Goal: Complete application form: Complete application form

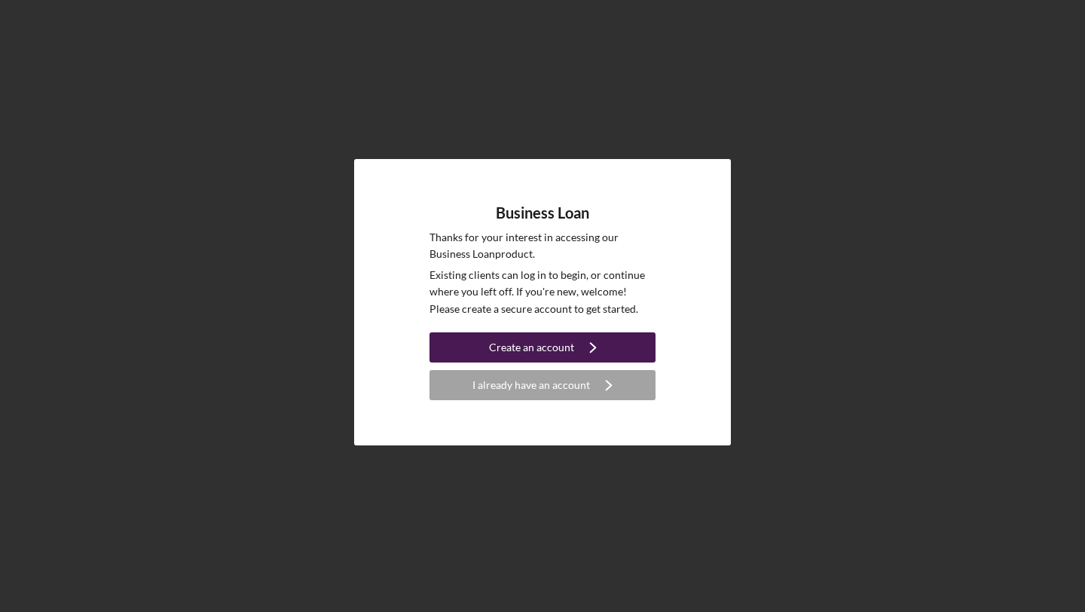
click at [559, 347] on div "Create an account" at bounding box center [531, 347] width 85 height 30
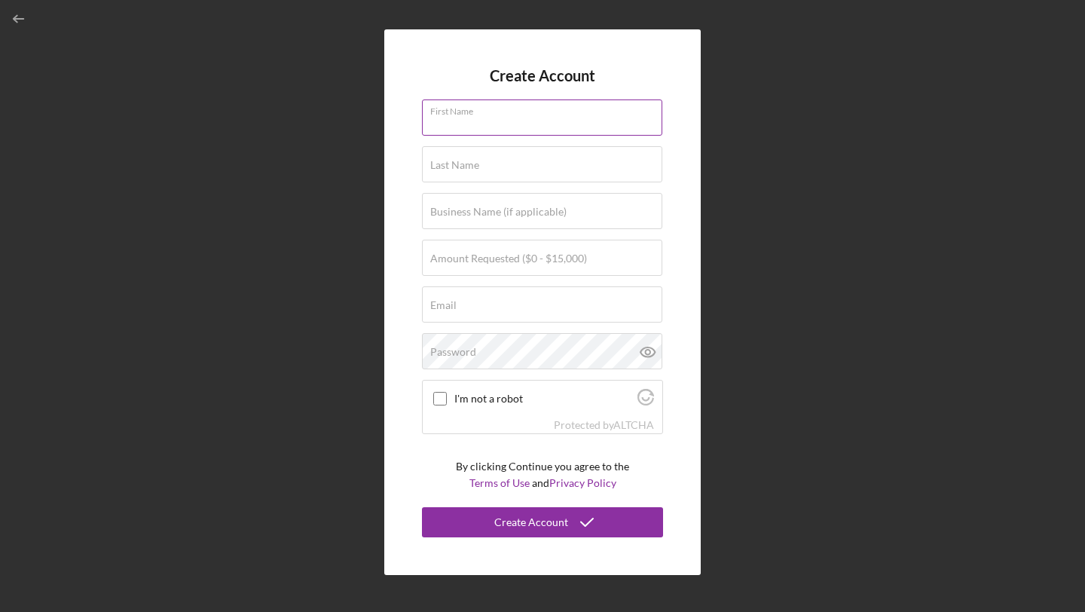
click at [573, 133] on input "First Name" at bounding box center [542, 117] width 240 height 36
type input "Asamenech"
type input "[PERSON_NAME]"
type input "4"
type input "[EMAIL_ADDRESS][DOMAIN_NAME]"
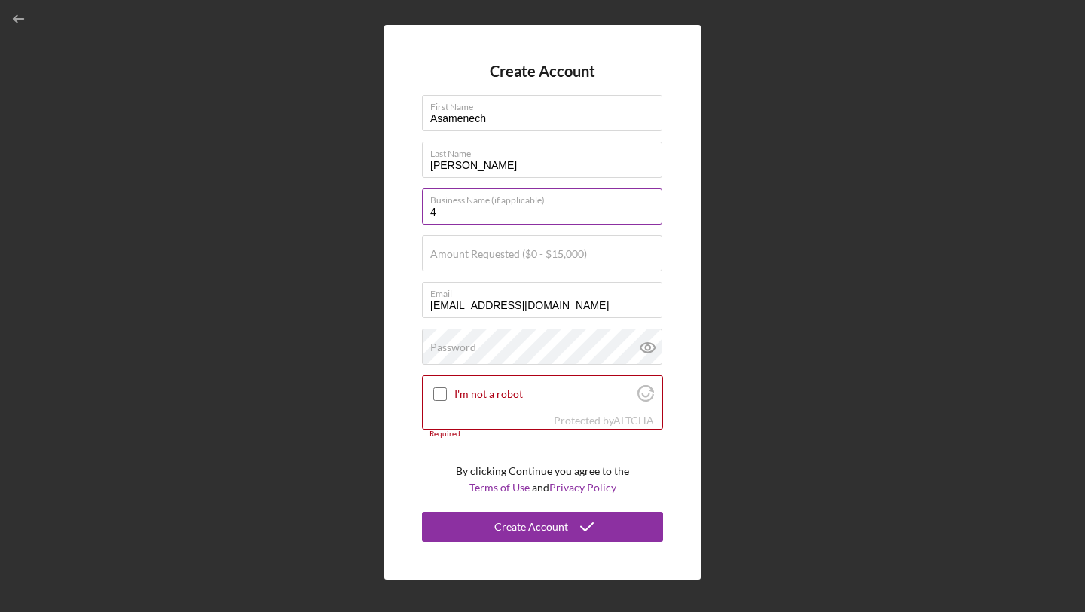
click at [546, 215] on input "4" at bounding box center [542, 206] width 240 height 36
type input "Zeriah Coffee"
click at [544, 252] on label "Amount Requested ($0 - $15,000)" at bounding box center [508, 254] width 157 height 12
click at [544, 252] on input "Amount Requested ($0 - $15,000)" at bounding box center [542, 253] width 240 height 36
type input "$15,000"
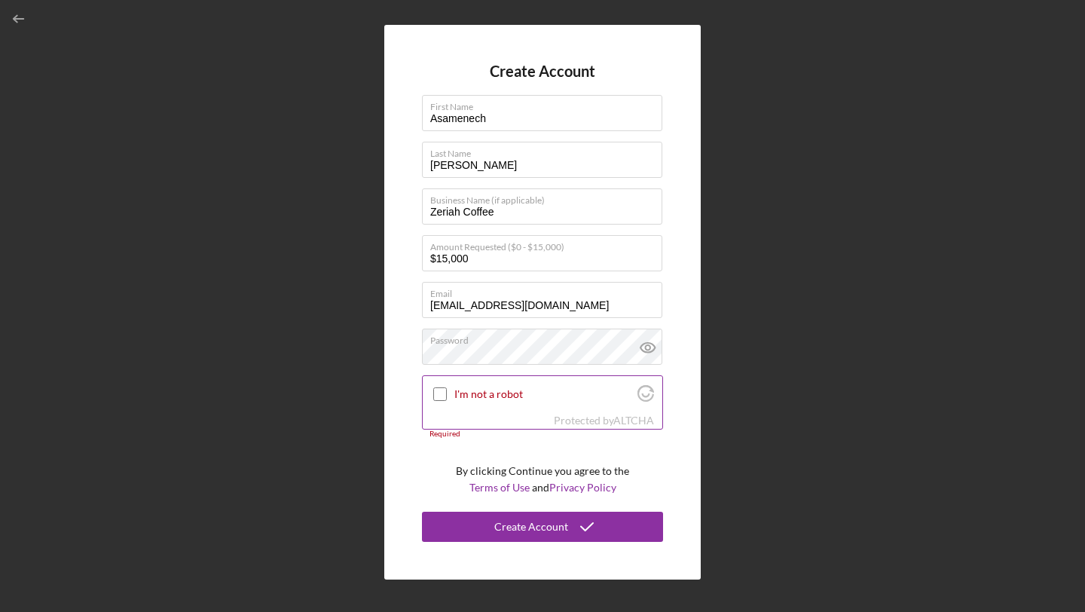
click at [438, 386] on div at bounding box center [440, 394] width 18 height 18
click at [439, 398] on input "I'm not a robot" at bounding box center [440, 394] width 14 height 14
checkbox input "true"
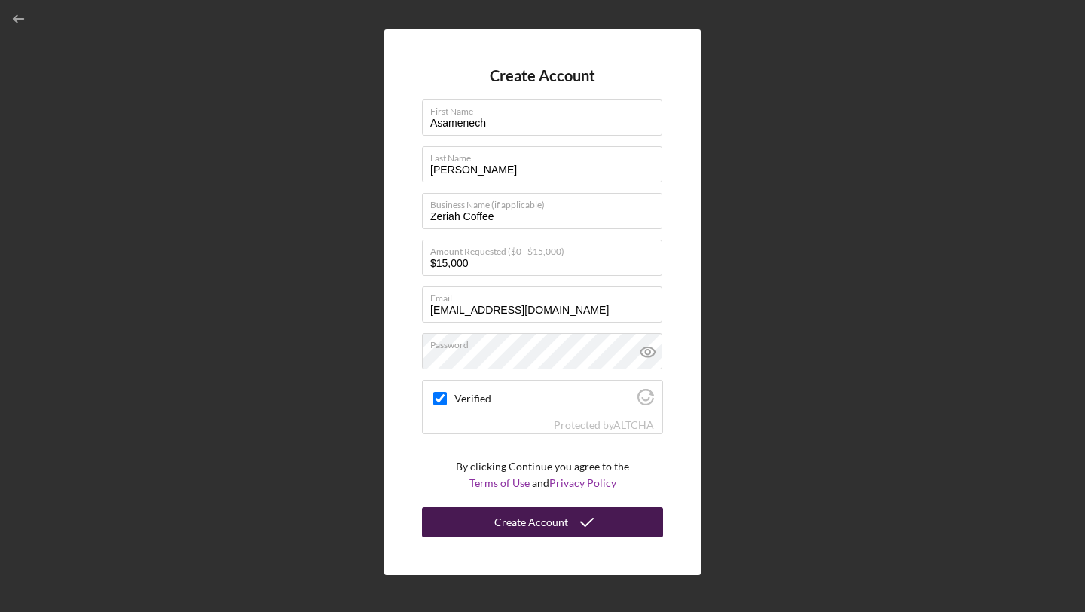
click at [481, 532] on button "Create Account" at bounding box center [542, 522] width 241 height 30
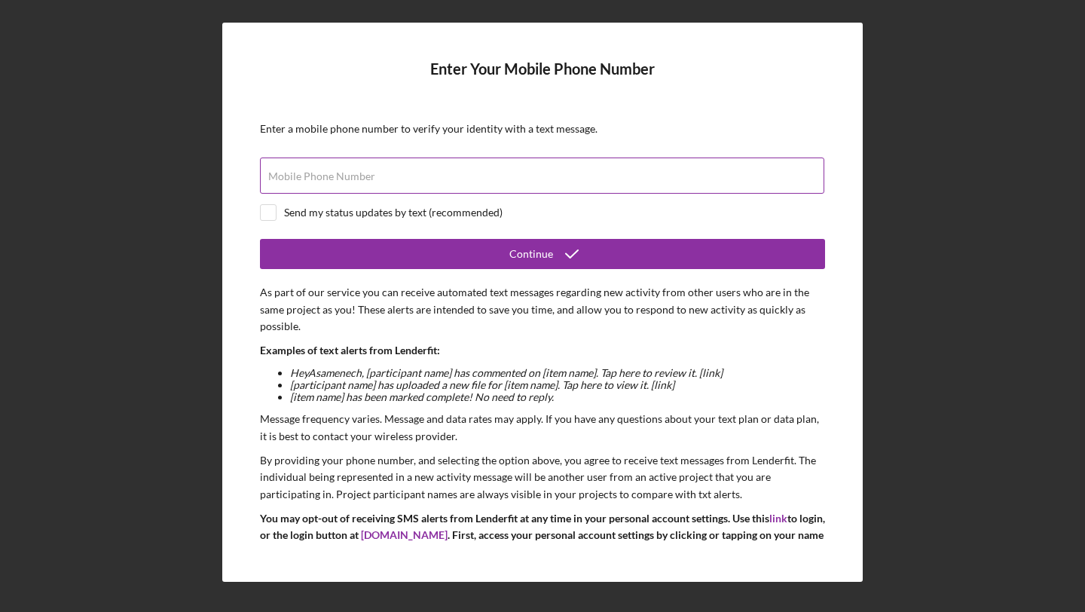
click at [442, 174] on div "Mobile Phone Number" at bounding box center [542, 176] width 565 height 38
type input "[PHONE_NUMBER]"
click at [273, 211] on input "checkbox" at bounding box center [268, 212] width 15 height 15
checkbox input "true"
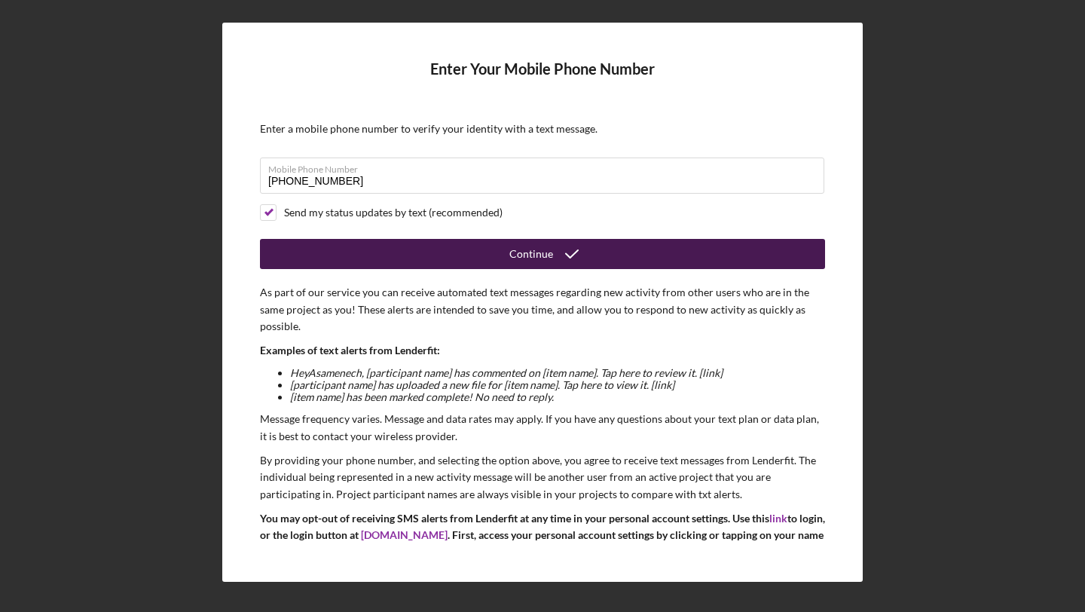
click at [310, 251] on button "Continue" at bounding box center [542, 254] width 565 height 30
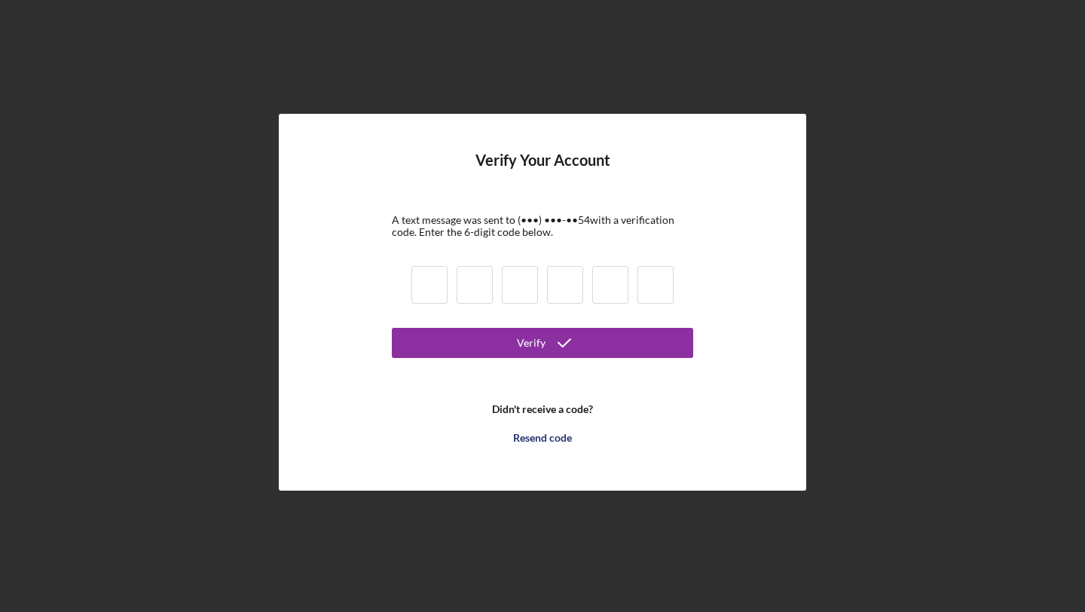
click at [416, 294] on input at bounding box center [429, 285] width 36 height 38
type input "1"
type input "9"
type input "2"
type input "3"
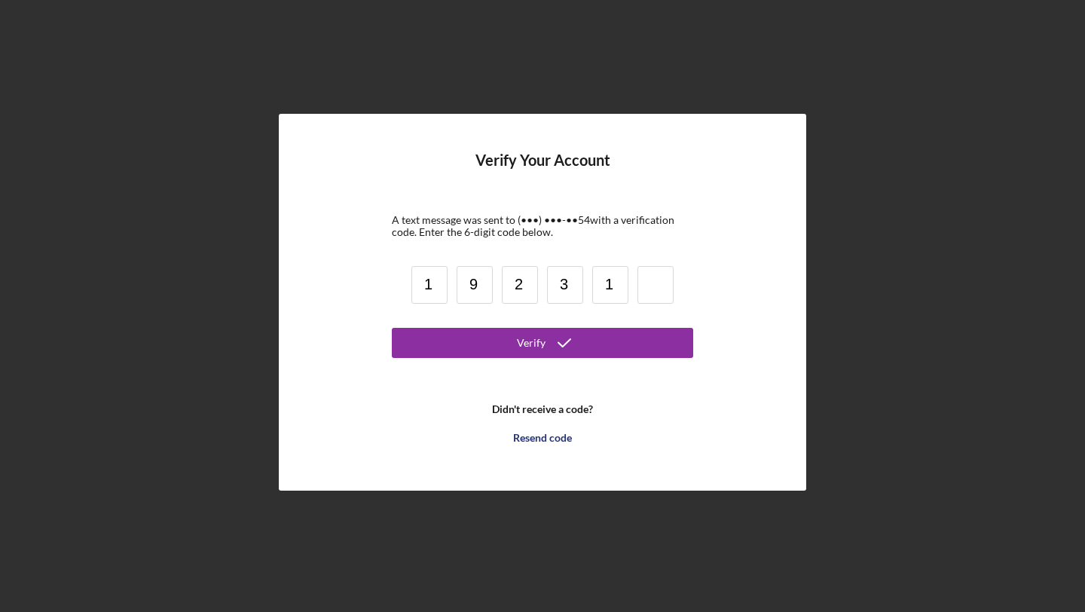
type input "1"
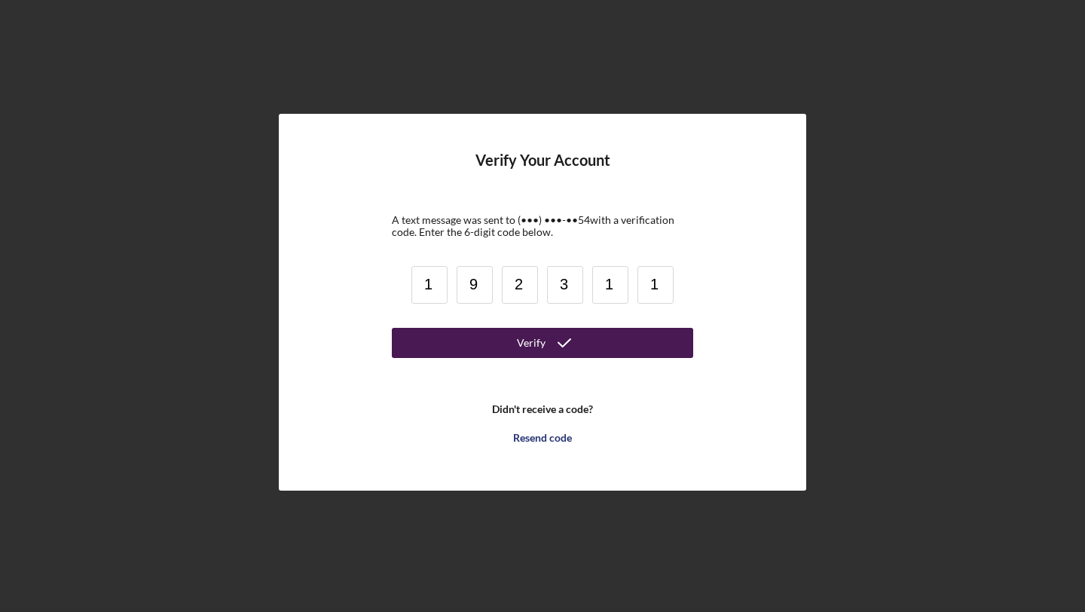
type input "1"
click at [465, 334] on button "Verify" at bounding box center [542, 343] width 301 height 30
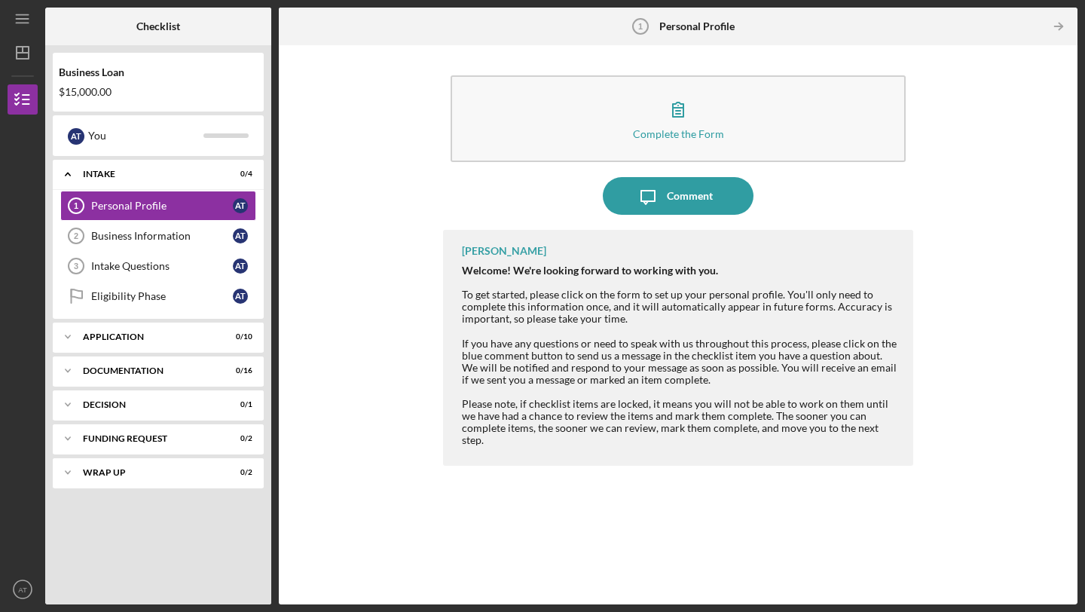
click at [964, 44] on div "Icon/Table Pagination Arrow" at bounding box center [944, 27] width 266 height 38
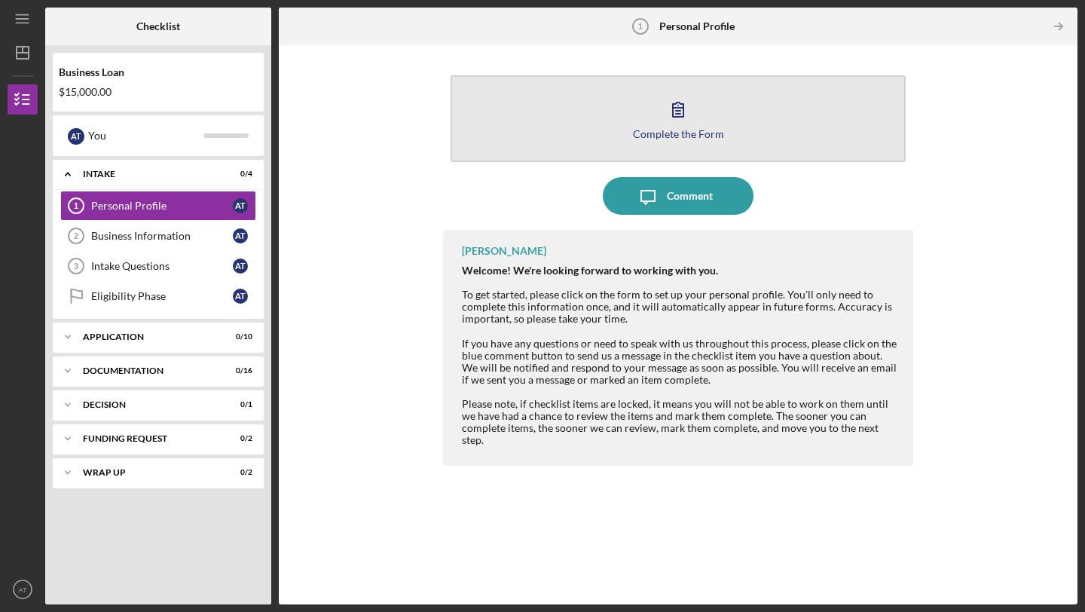
click at [713, 127] on button "Complete the Form Form" at bounding box center [677, 118] width 455 height 87
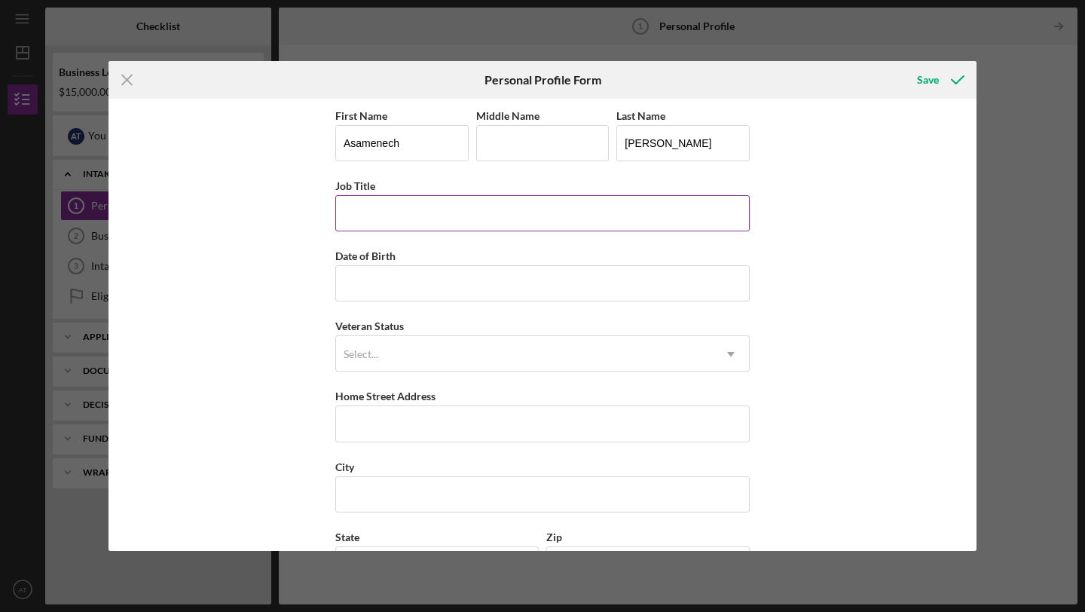
click at [562, 231] on input "Job Title" at bounding box center [542, 213] width 414 height 36
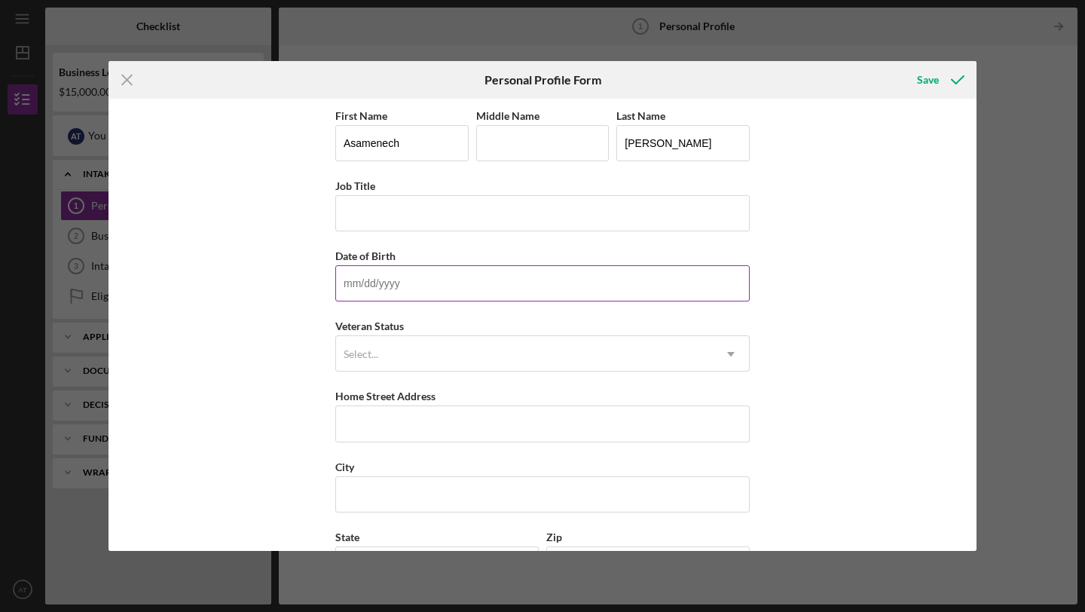
click at [364, 291] on input "Date of Birth" at bounding box center [542, 283] width 414 height 36
type input "[DATE]"
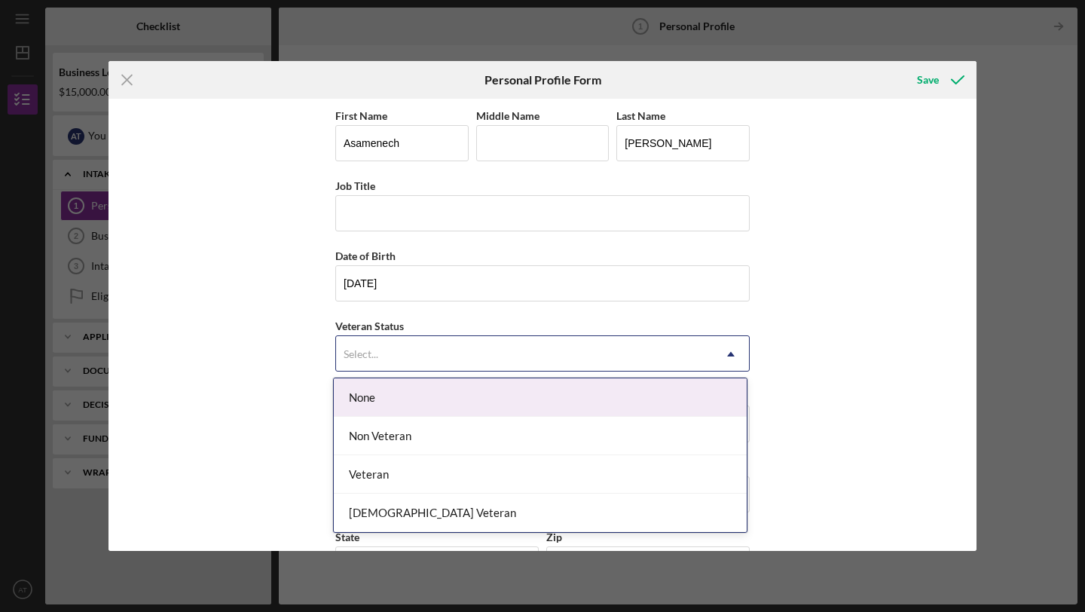
click at [431, 349] on div "Select..." at bounding box center [524, 354] width 377 height 35
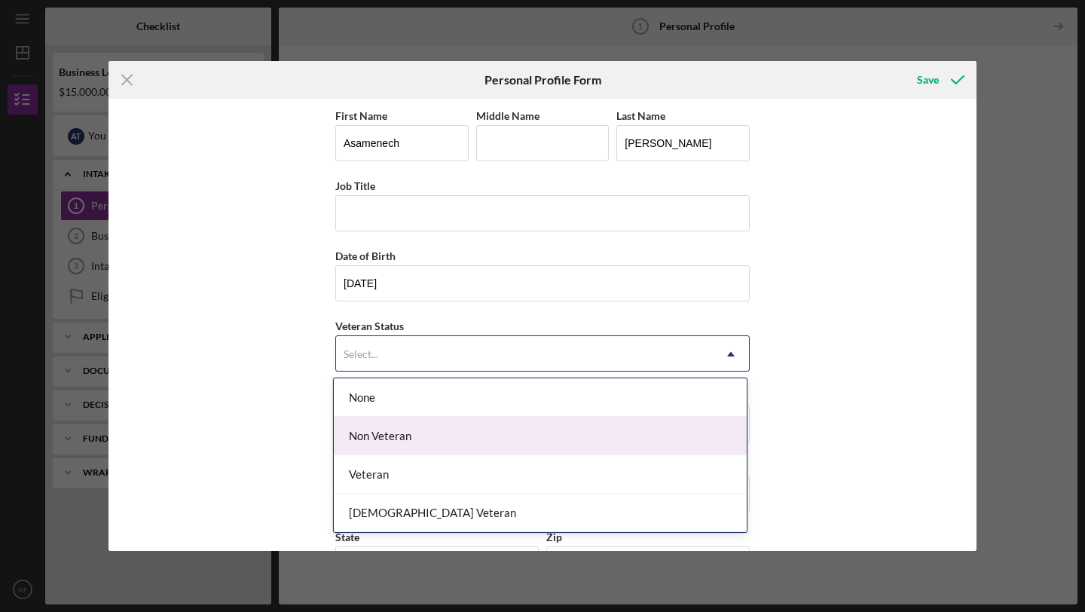
click at [405, 429] on div "Non Veteran" at bounding box center [540, 435] width 413 height 38
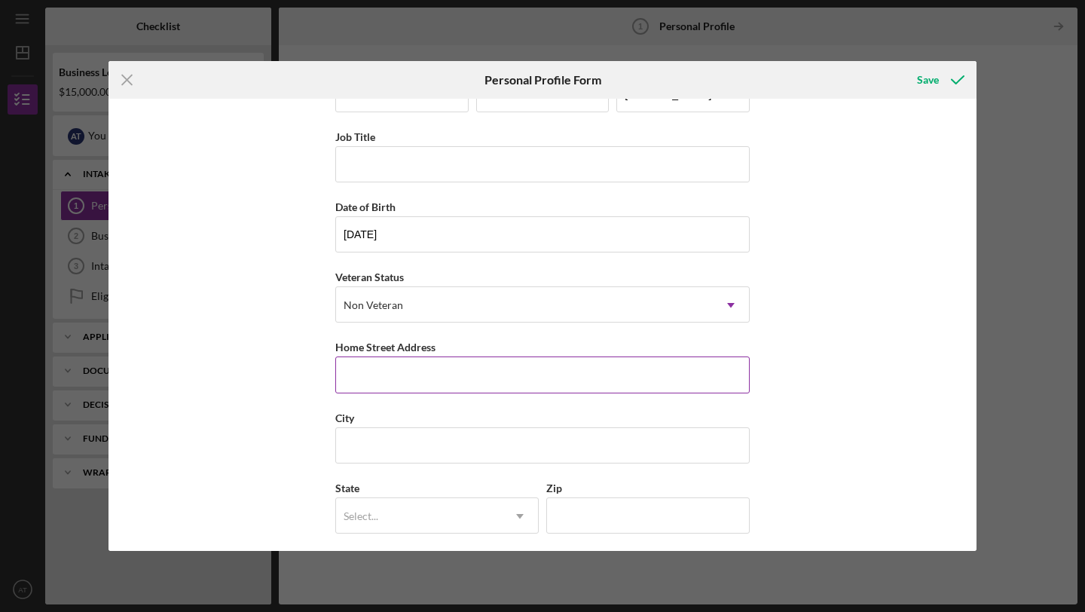
scroll to position [60, 0]
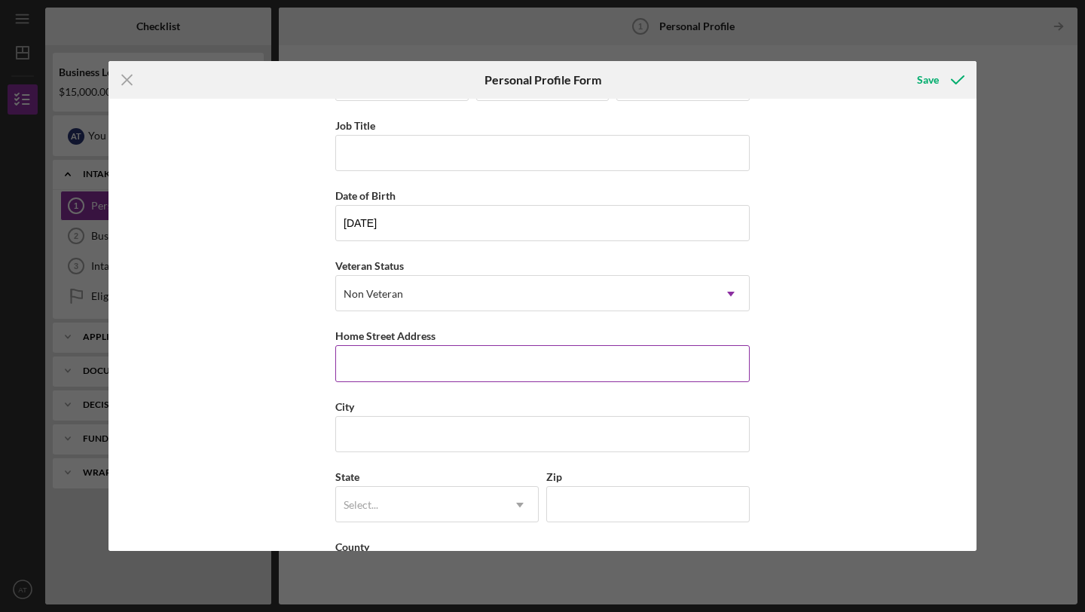
click at [367, 374] on input "Home Street Address" at bounding box center [542, 363] width 414 height 36
type input "[STREET_ADDRESS][PERSON_NAME]"
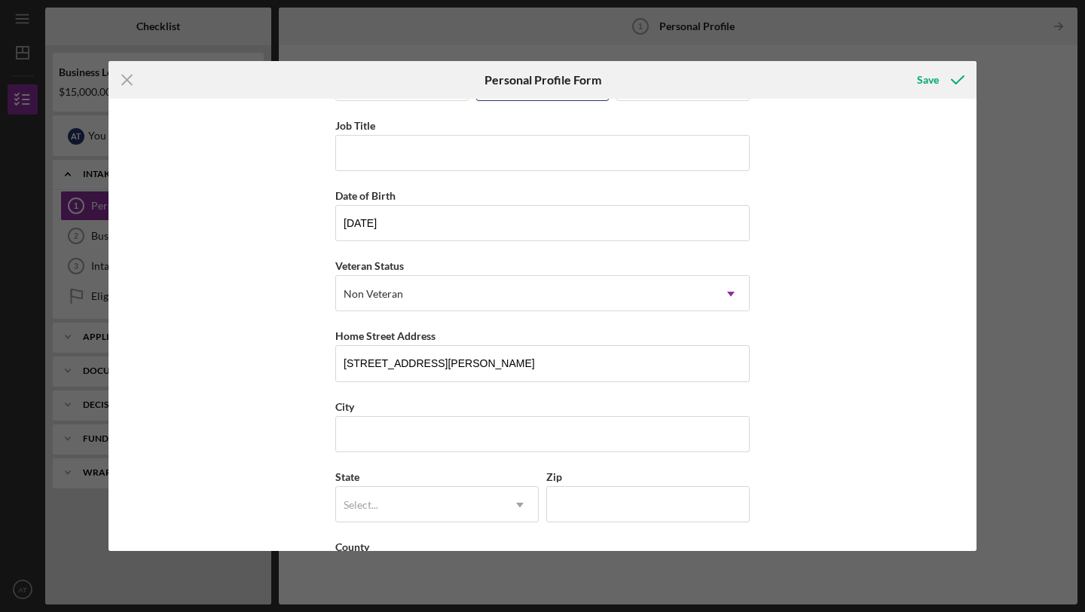
type input "Dagmawi"
type input "[GEOGRAPHIC_DATA]"
type input "VA"
type input "22304"
type input "[GEOGRAPHIC_DATA]"
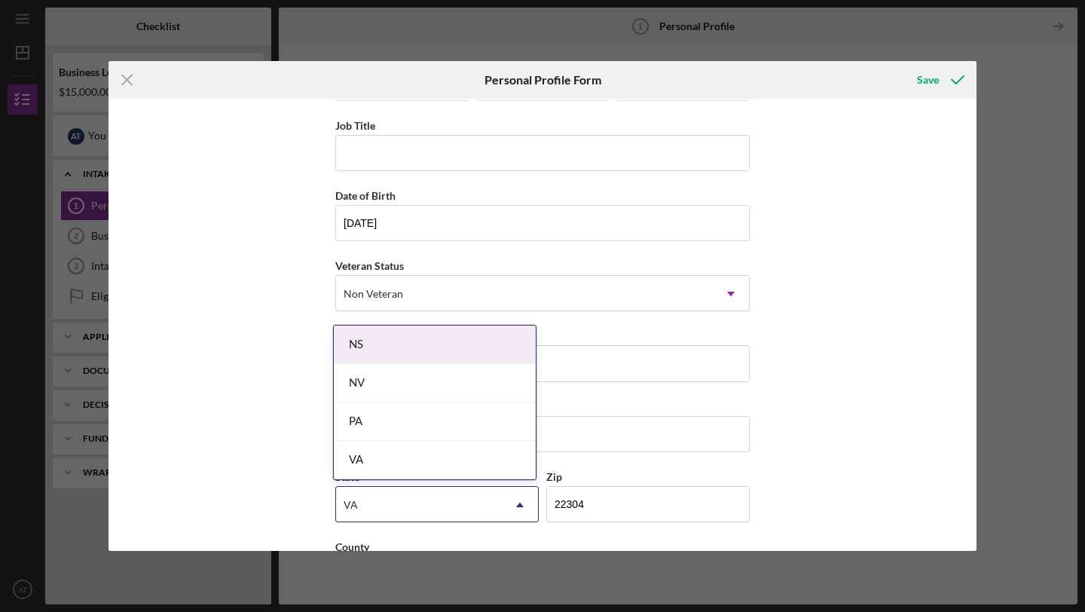
click at [444, 457] on div "VA" at bounding box center [435, 460] width 202 height 38
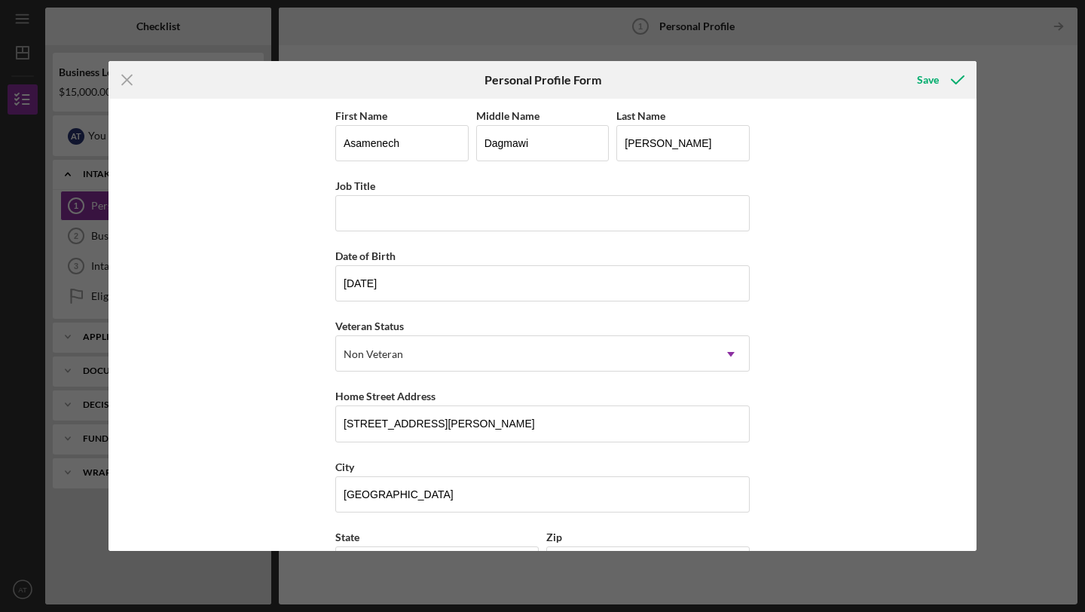
scroll to position [124, 0]
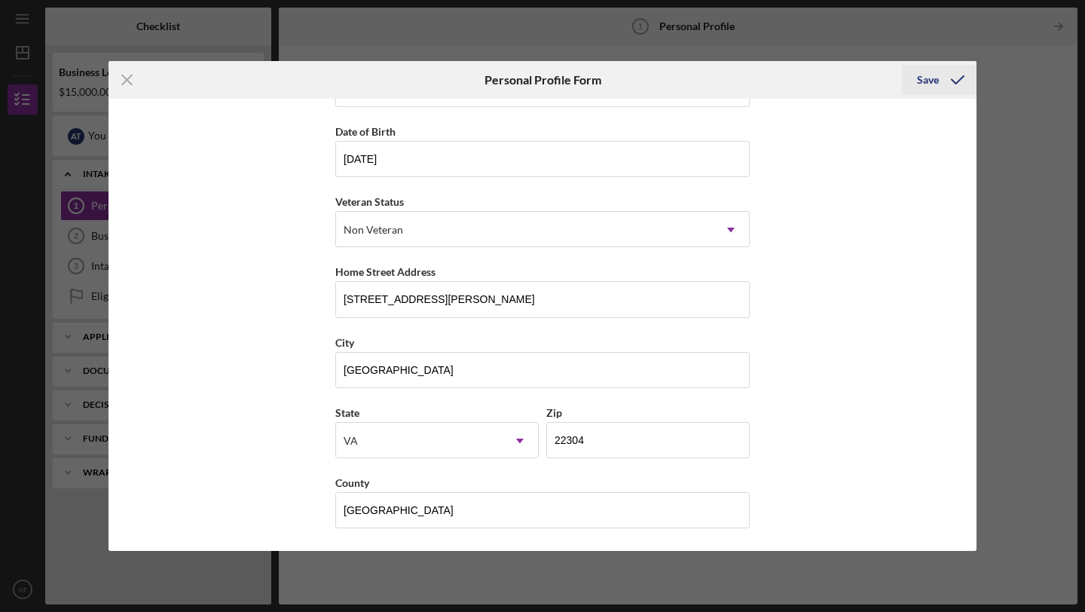
click at [936, 80] on div "Save" at bounding box center [928, 80] width 22 height 30
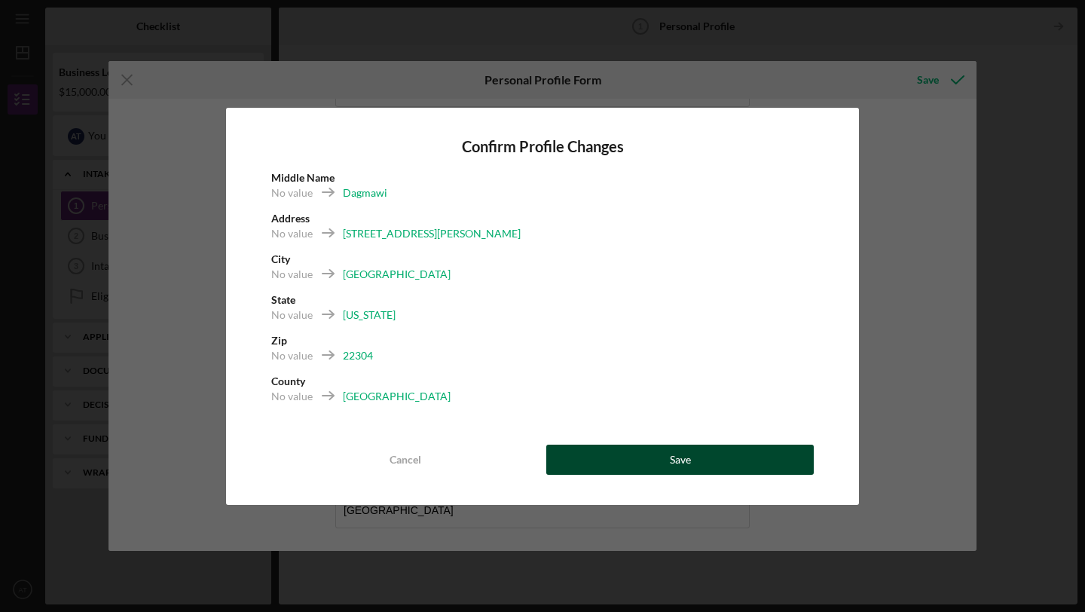
click at [636, 453] on button "Save" at bounding box center [679, 459] width 267 height 30
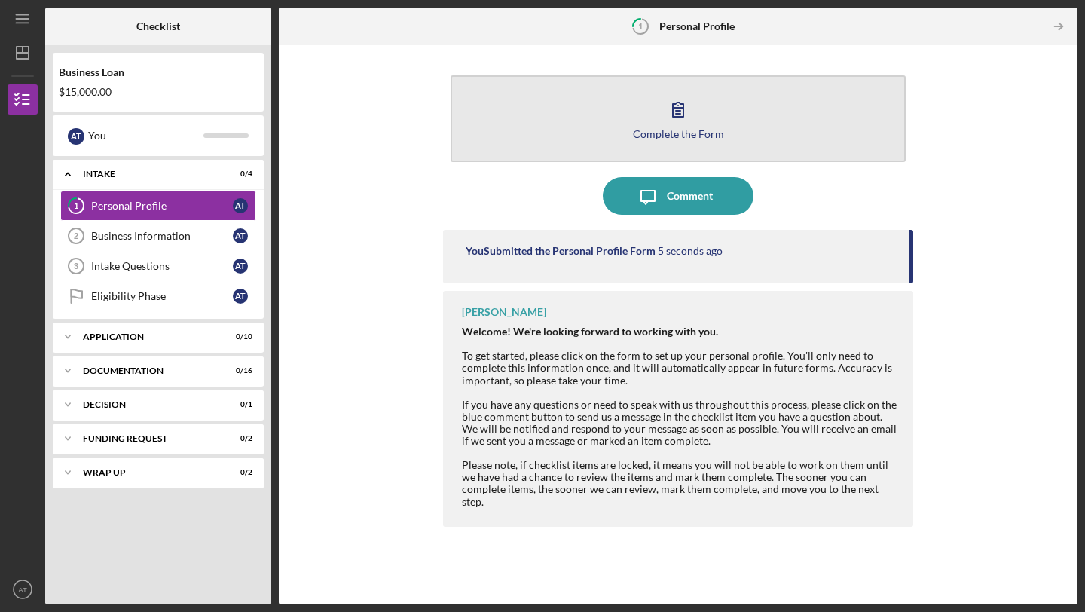
click at [647, 130] on div "Complete the Form" at bounding box center [678, 133] width 91 height 11
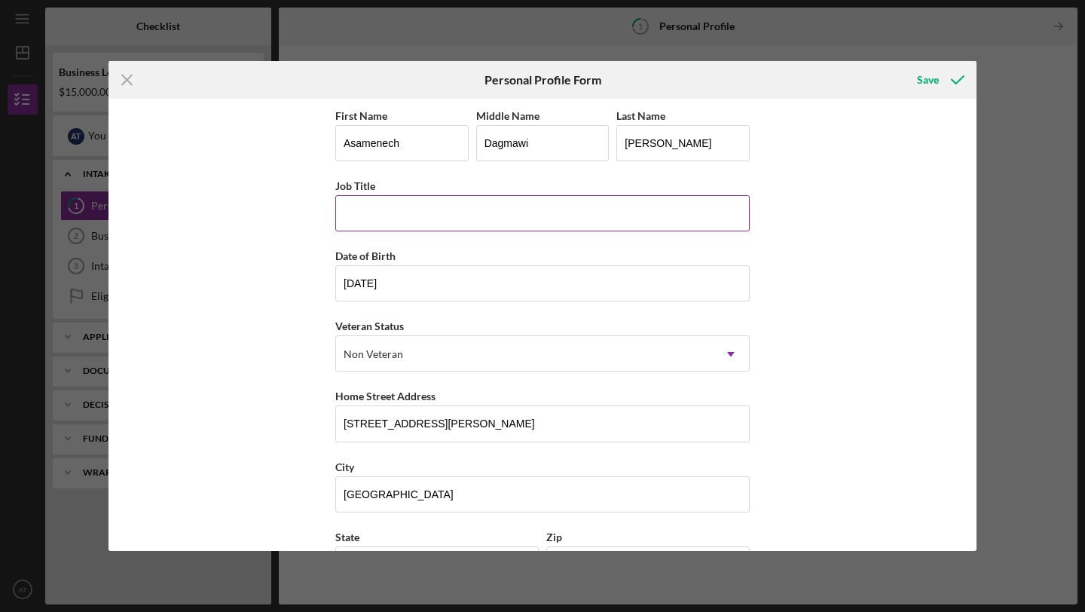
click at [504, 213] on input "Job Title" at bounding box center [542, 213] width 414 height 36
type input "Patient Coordinator"
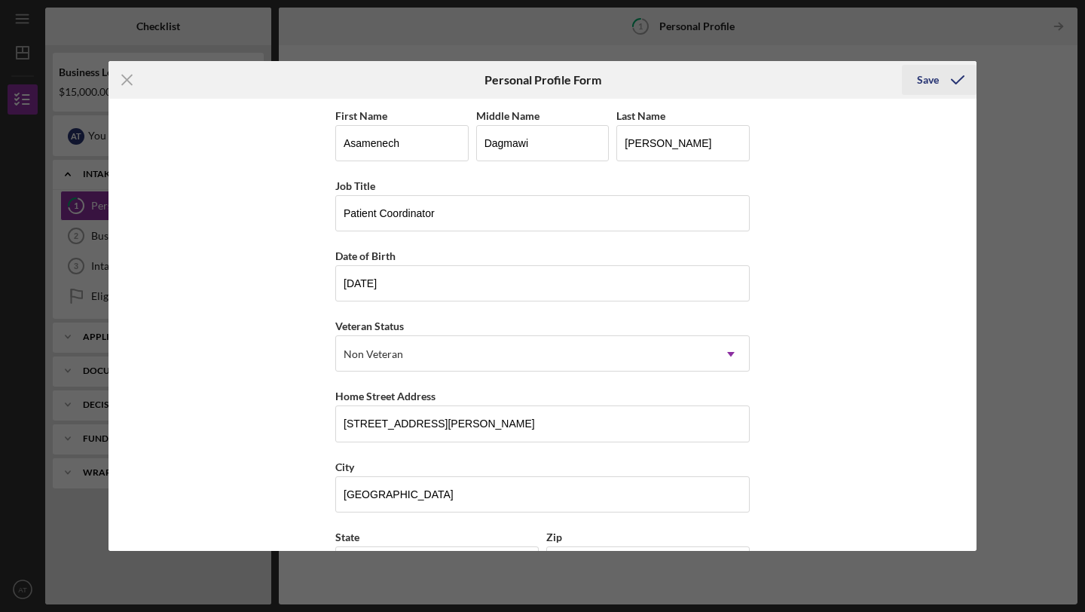
click at [932, 83] on div "Save" at bounding box center [928, 80] width 22 height 30
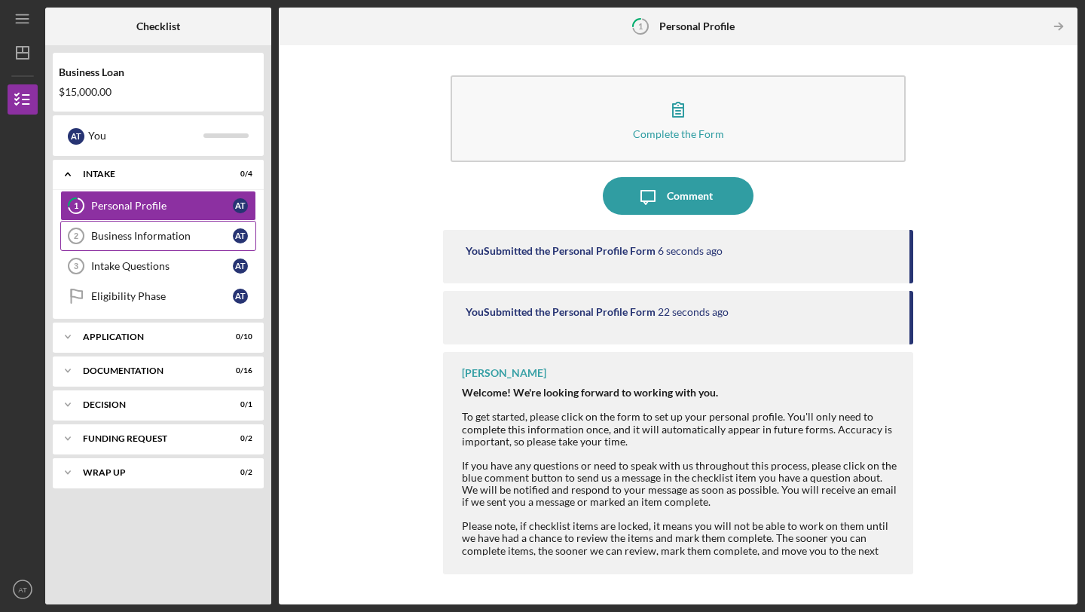
click at [200, 243] on link "Business Information 2 Business Information A T" at bounding box center [158, 236] width 196 height 30
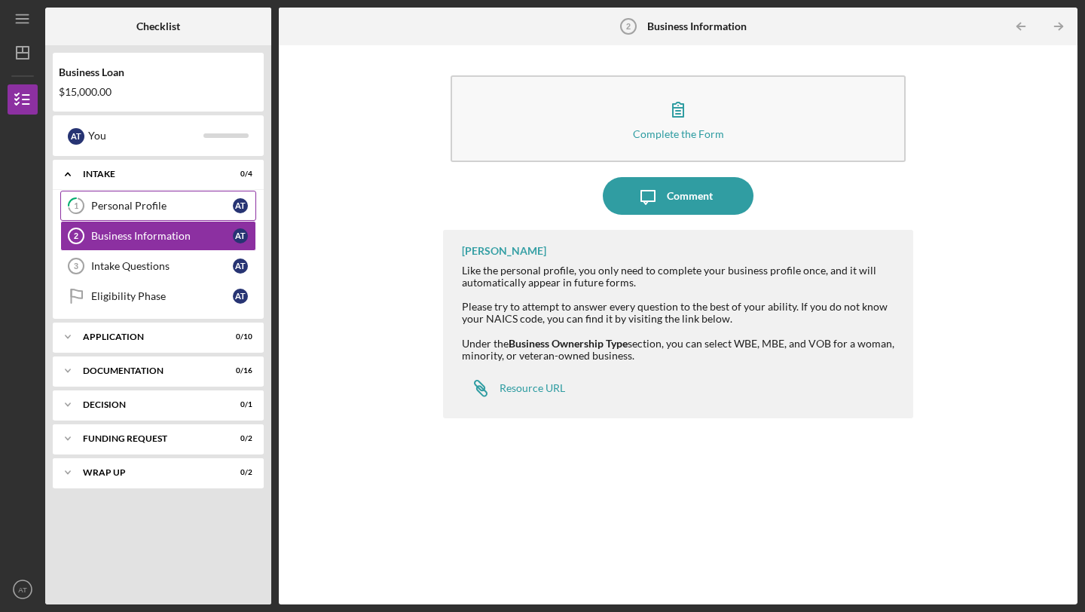
click at [199, 203] on div "Personal Profile" at bounding box center [162, 206] width 142 height 12
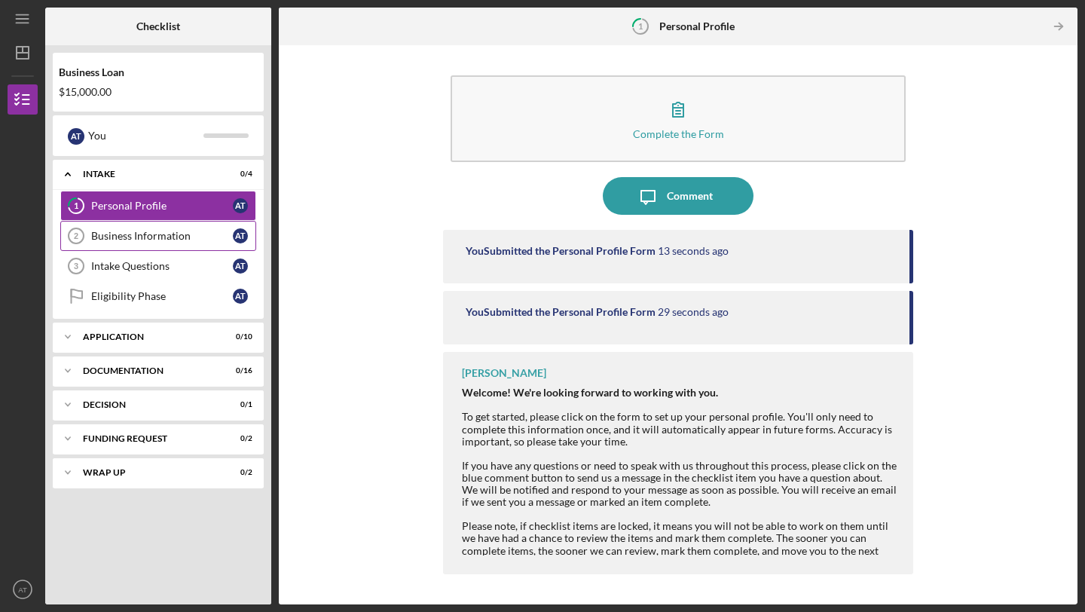
click at [231, 230] on div "Business Information" at bounding box center [162, 236] width 142 height 12
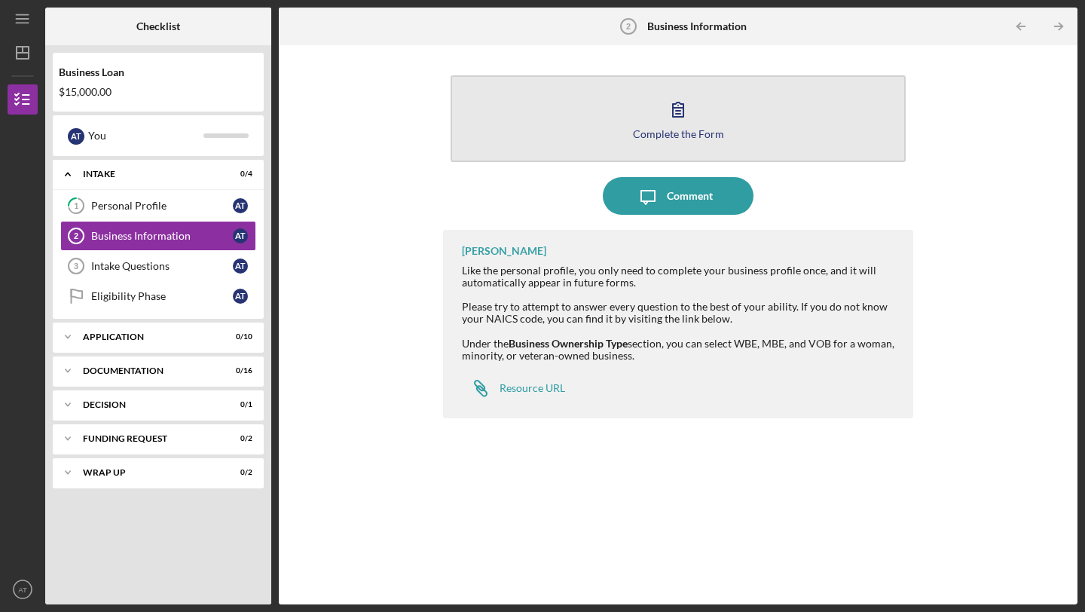
click at [659, 133] on div "Complete the Form" at bounding box center [678, 133] width 91 height 11
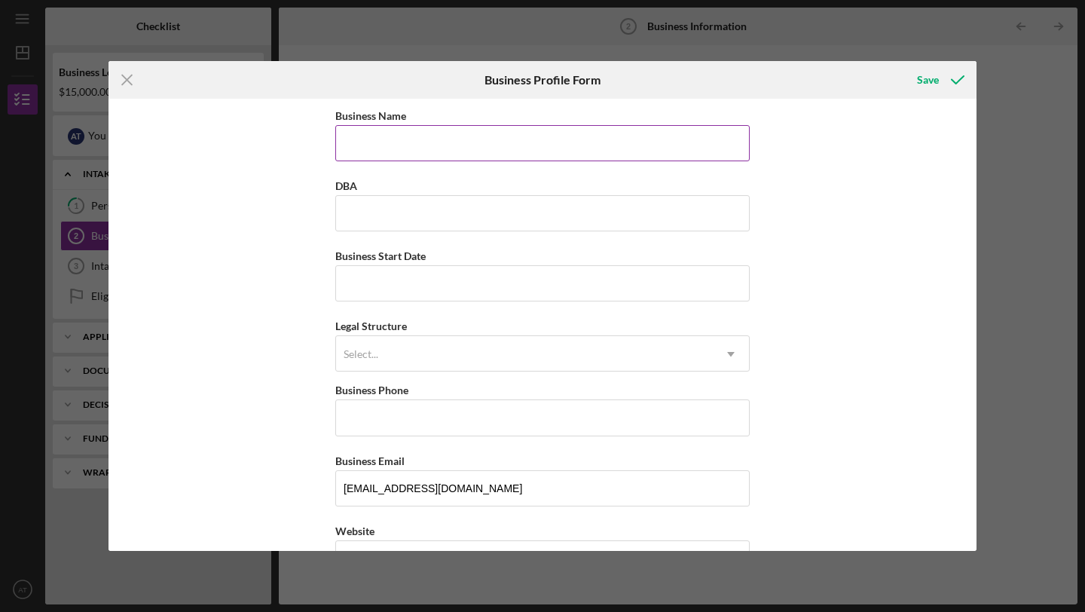
click at [659, 133] on input "Business Name" at bounding box center [542, 143] width 414 height 36
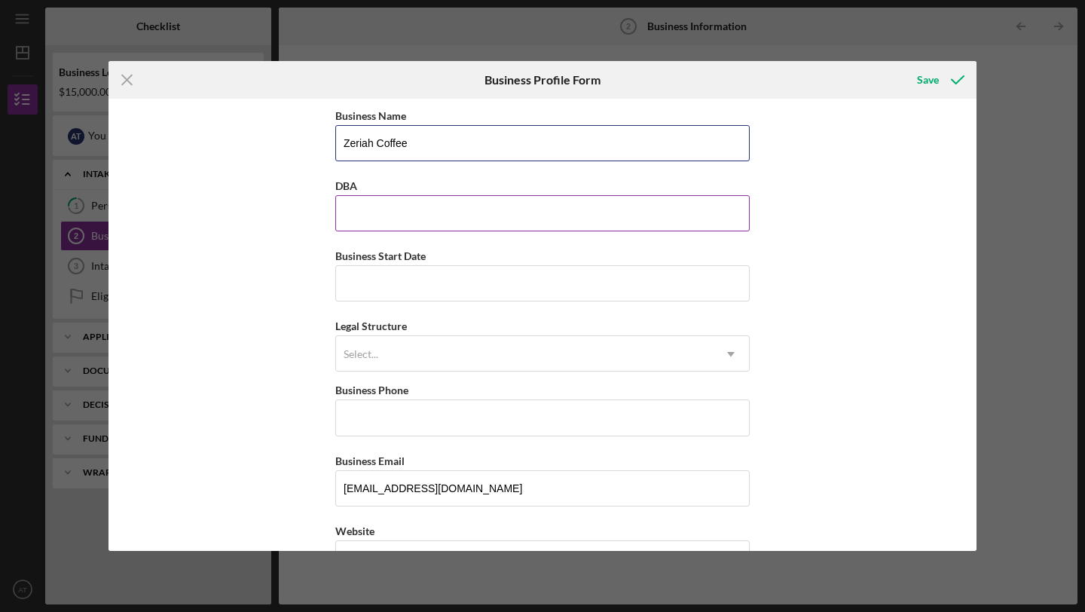
type input "Zeriah Coffee"
click at [639, 203] on input "DBA" at bounding box center [542, 213] width 414 height 36
type input "Zeriah Coffee"
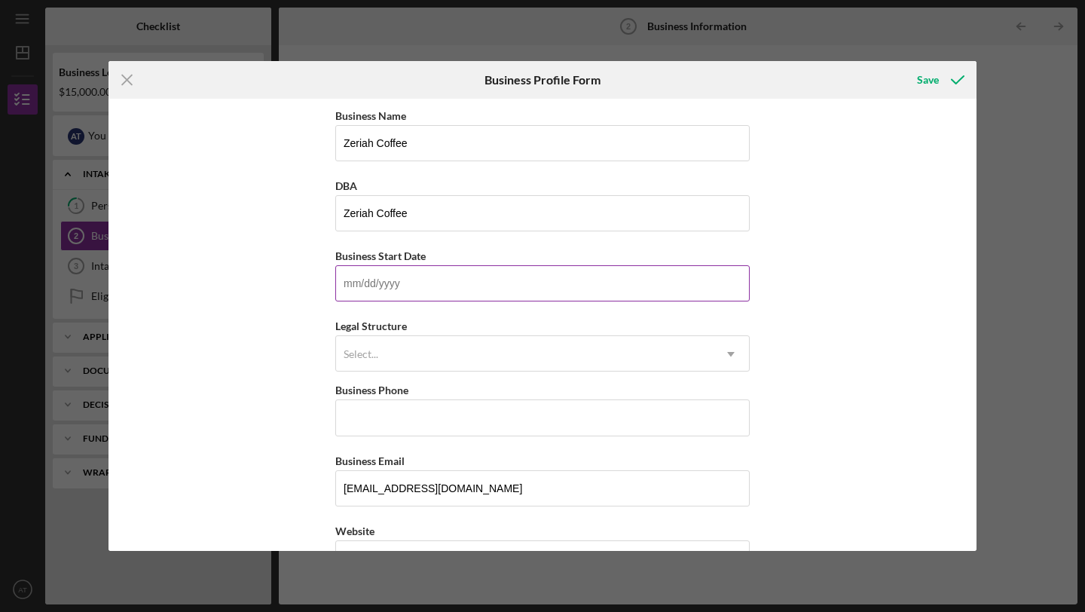
click at [579, 289] on input "Business Start Date" at bounding box center [542, 283] width 414 height 36
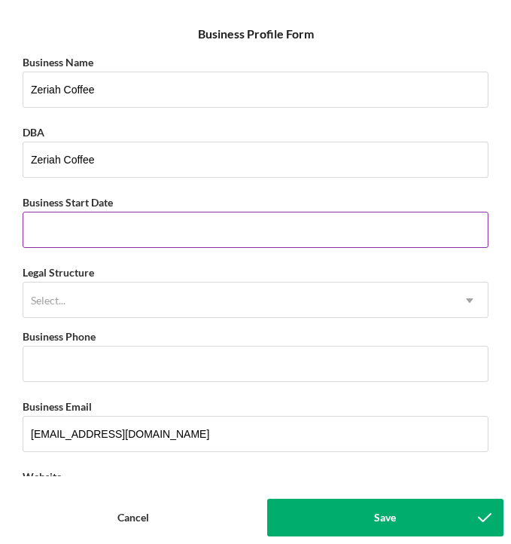
click at [126, 228] on input "Business Start Date" at bounding box center [256, 230] width 466 height 36
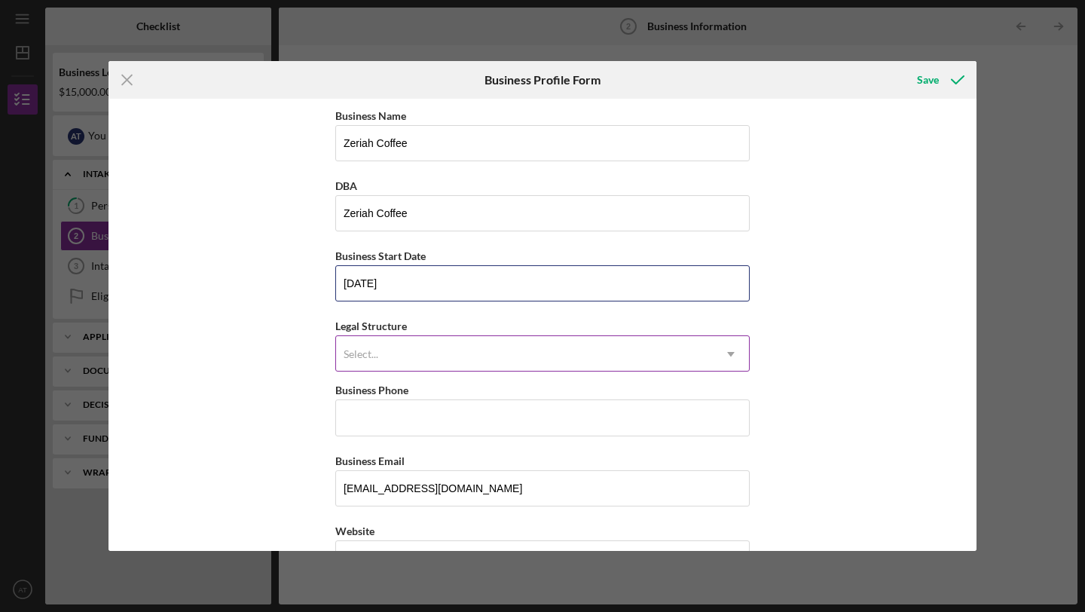
type input "[DATE]"
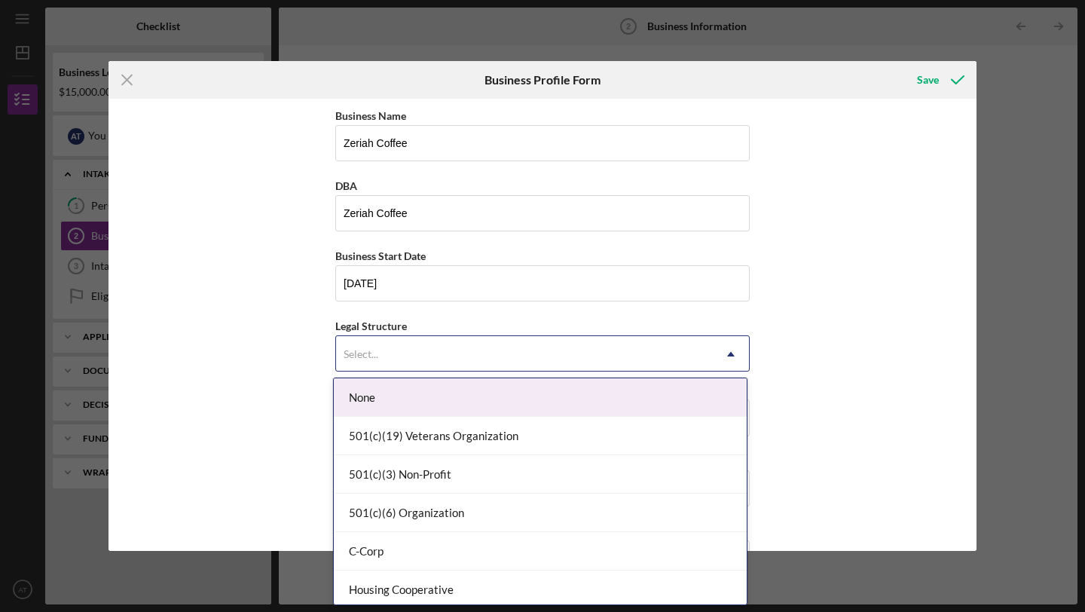
click at [410, 361] on div "Select..." at bounding box center [524, 354] width 377 height 35
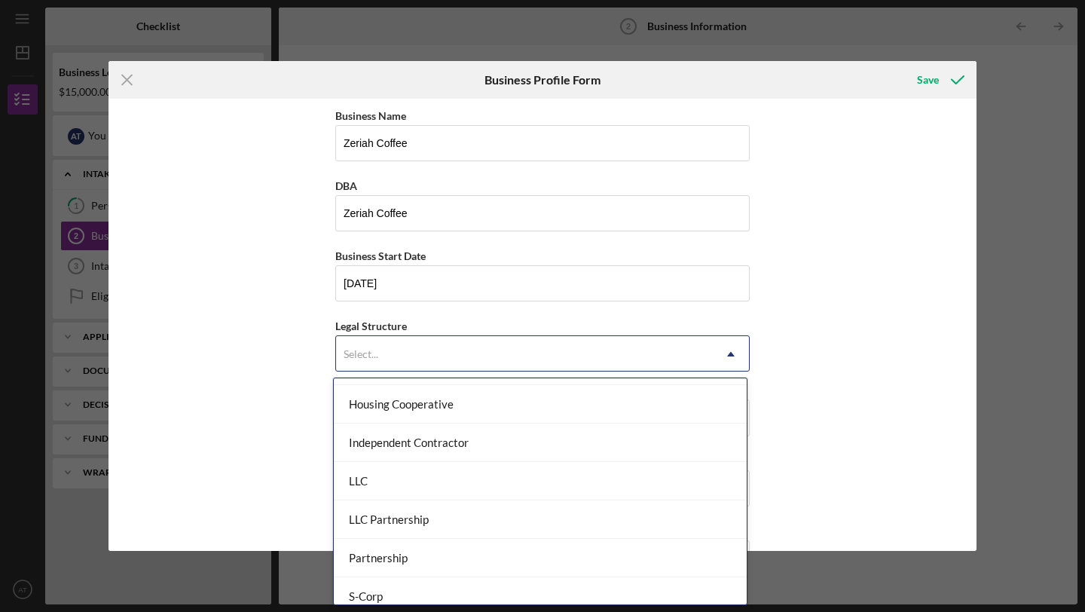
scroll to position [190, 0]
click at [405, 472] on div "LLC" at bounding box center [540, 476] width 413 height 38
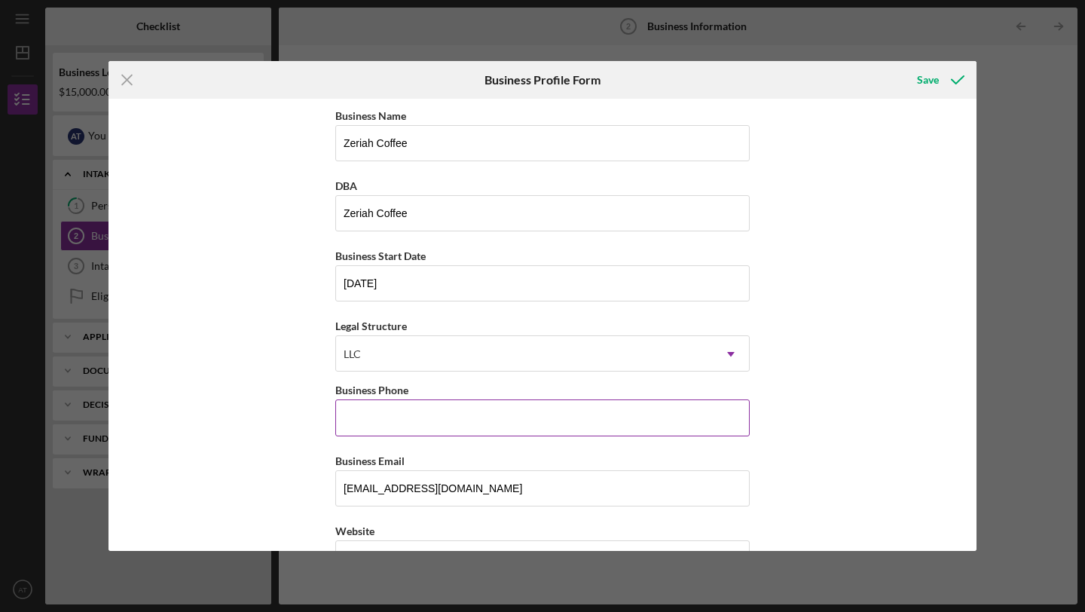
drag, startPoint x: 410, startPoint y: 361, endPoint x: 353, endPoint y: 423, distance: 84.3
click at [353, 423] on input "Business Phone" at bounding box center [542, 417] width 414 height 36
type input "[PHONE_NUMBER]"
type input "[STREET_ADDRESS][PERSON_NAME]"
type input "[GEOGRAPHIC_DATA]"
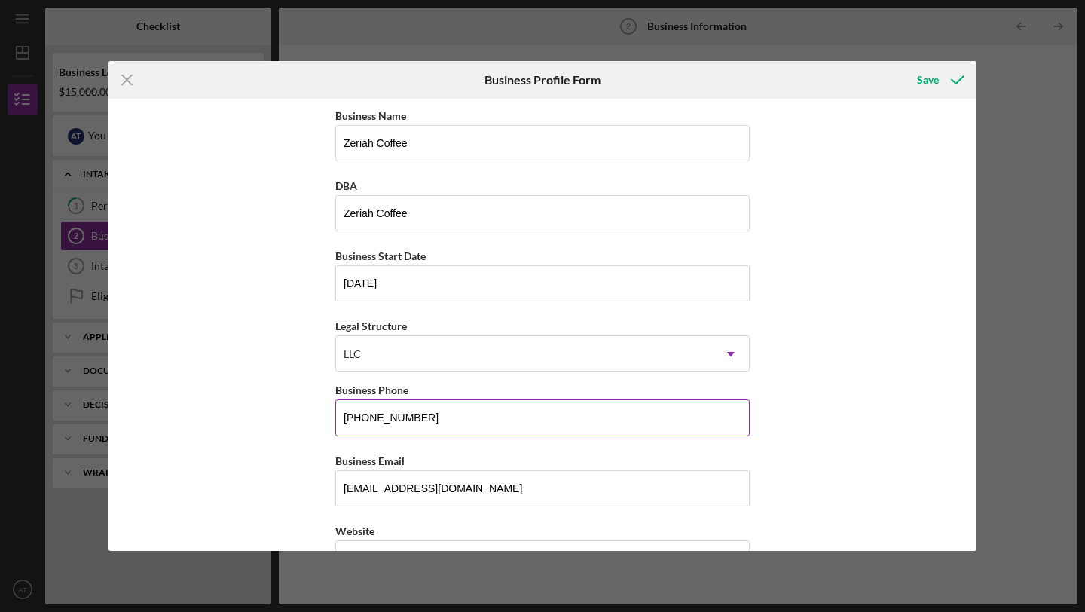
type input "VA"
type input "22304"
type input "VA"
type input "[PHONE_NUMBER]"
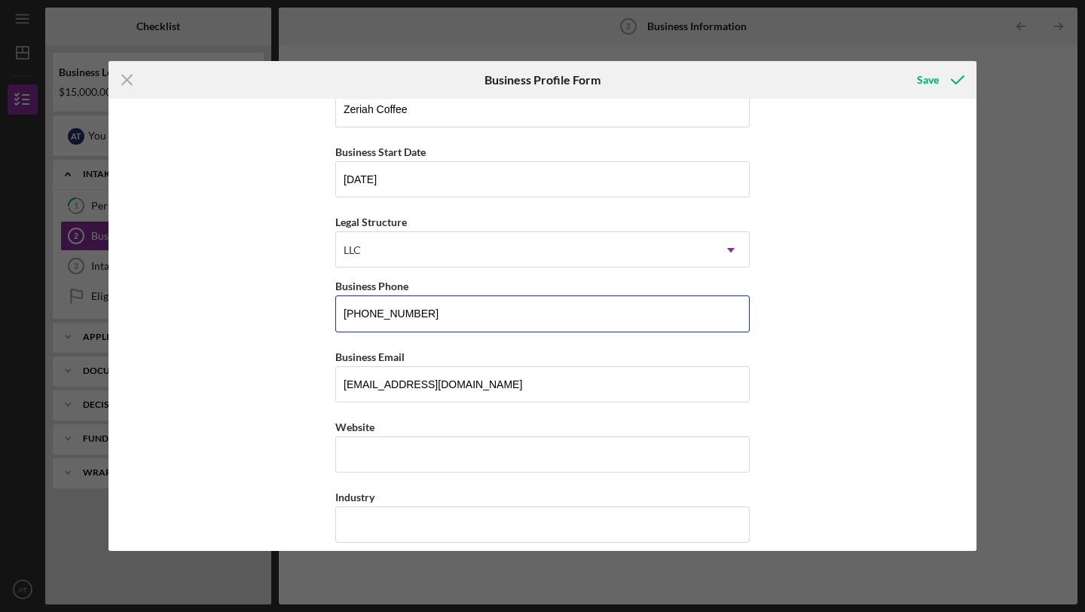
scroll to position [159, 0]
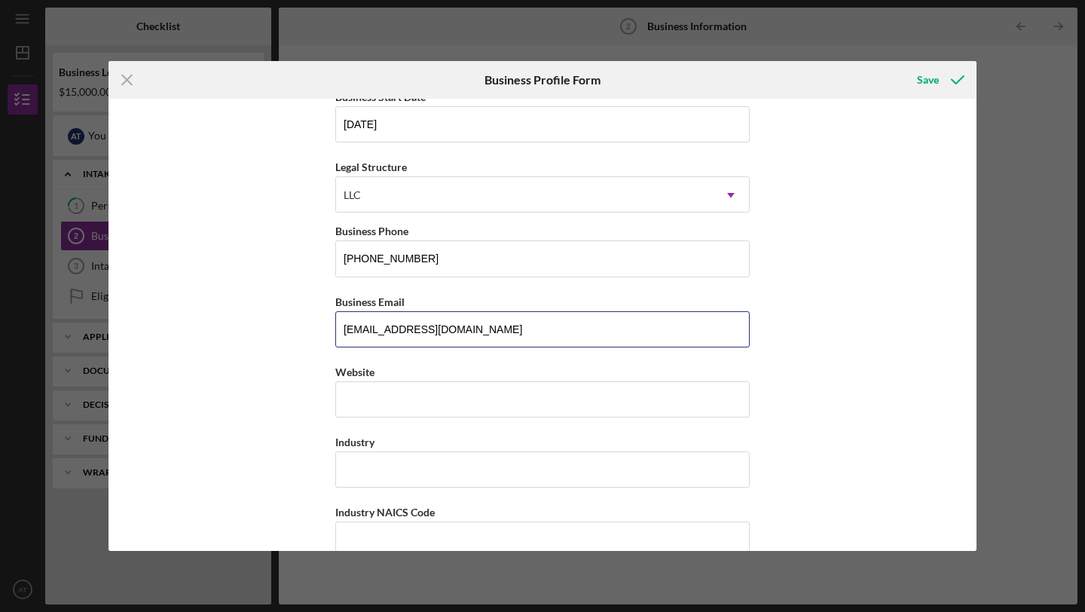
drag, startPoint x: 403, startPoint y: 331, endPoint x: 316, endPoint y: 329, distance: 86.6
click at [316, 329] on div "Business Name Zeriah Coffee DBA Zeriah Coffee Business Start Date [DATE] Legal …" at bounding box center [542, 325] width 868 height 452
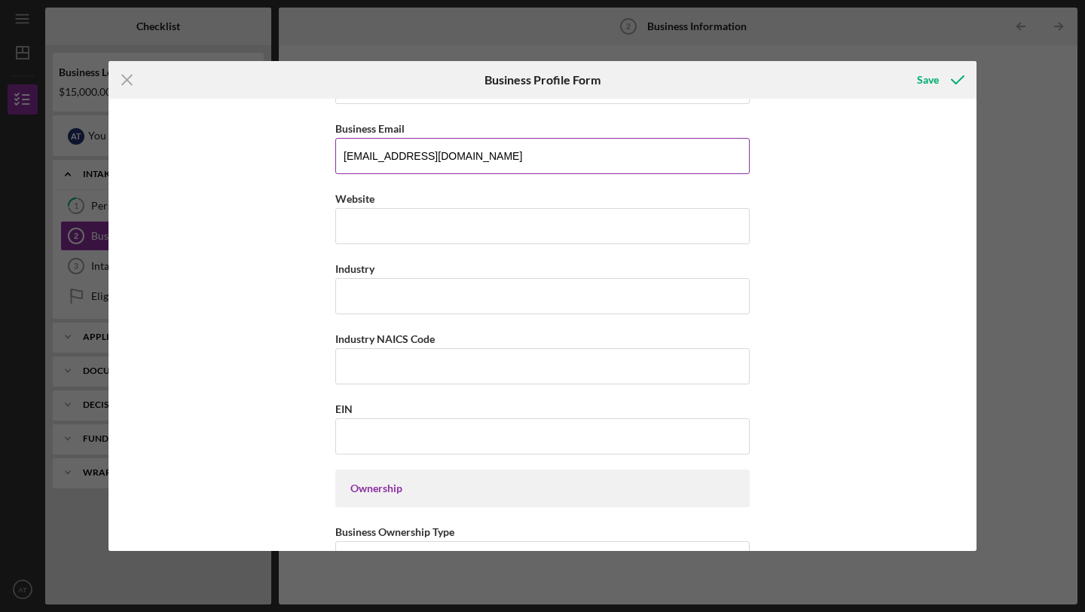
scroll to position [340, 0]
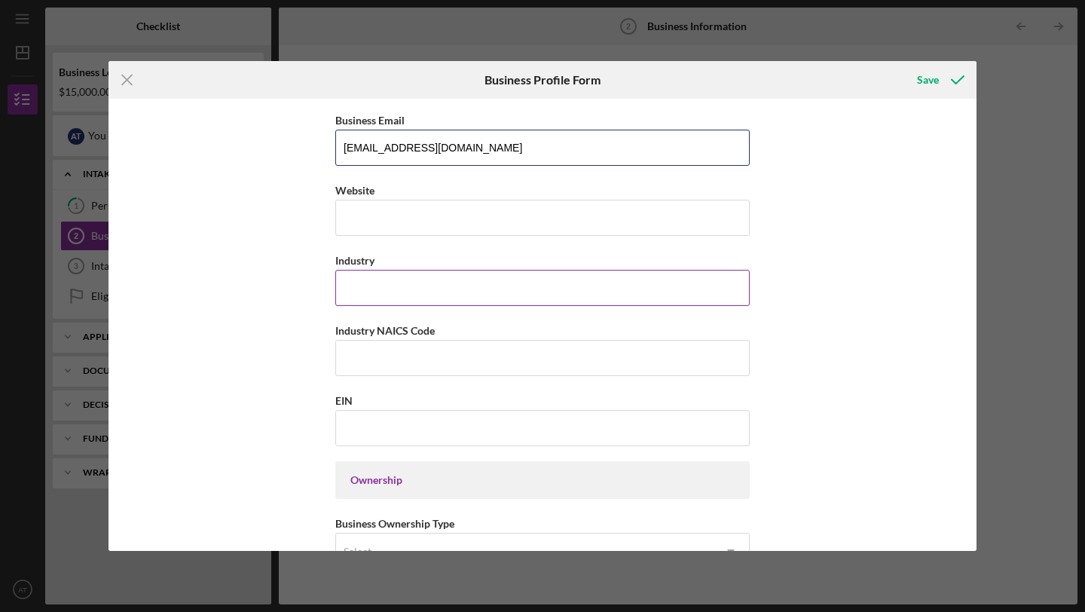
type input "[EMAIL_ADDRESS][DOMAIN_NAME]"
click at [353, 292] on input "Industry" at bounding box center [542, 288] width 414 height 36
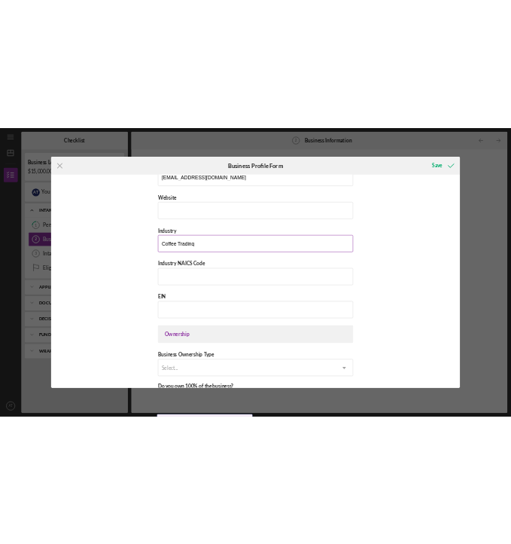
scroll to position [395, 0]
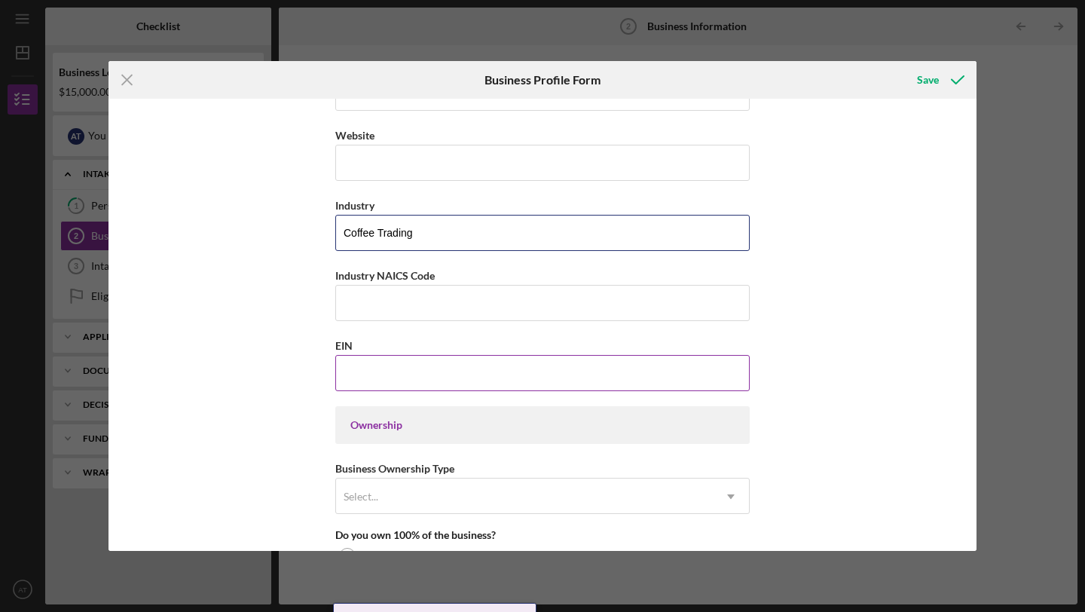
type input "Coffee Trading"
click at [416, 380] on input "EIN" at bounding box center [542, 373] width 414 height 36
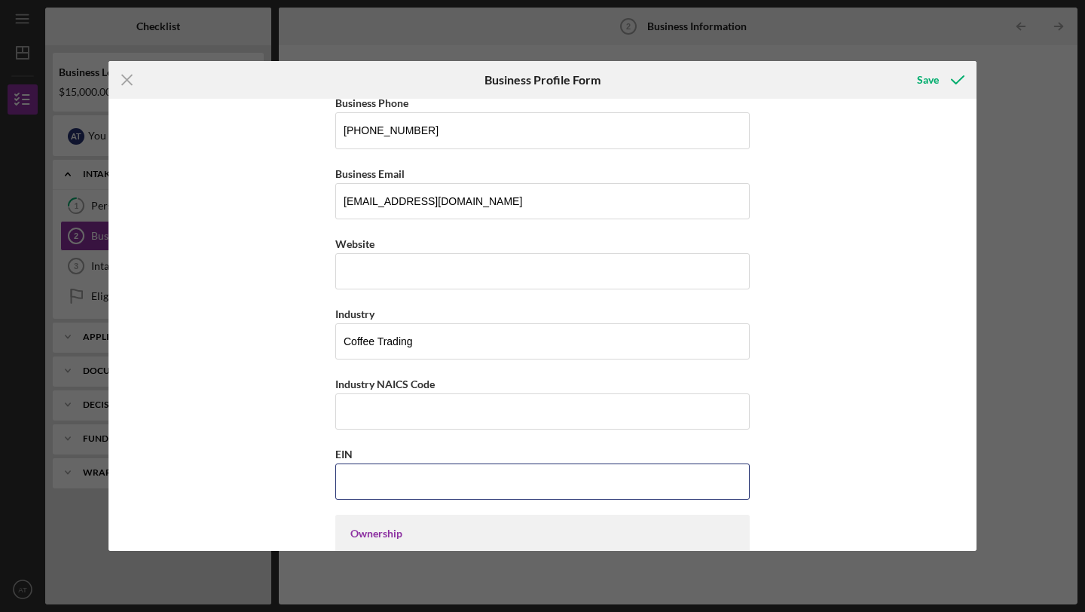
scroll to position [329, 0]
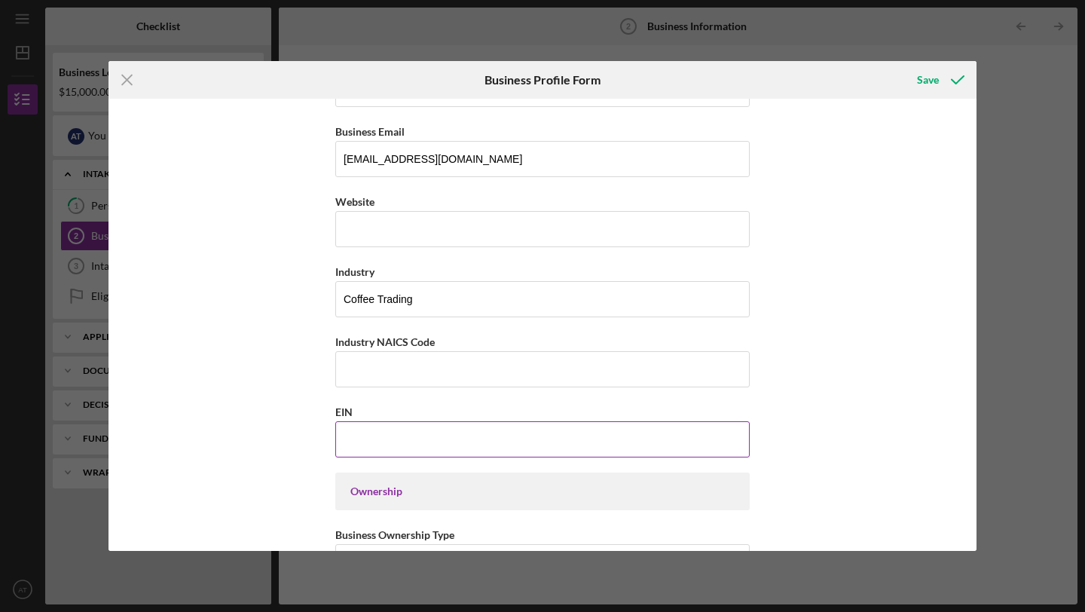
paste input "[US_EMPLOYER_IDENTIFICATION_NUMBER]"
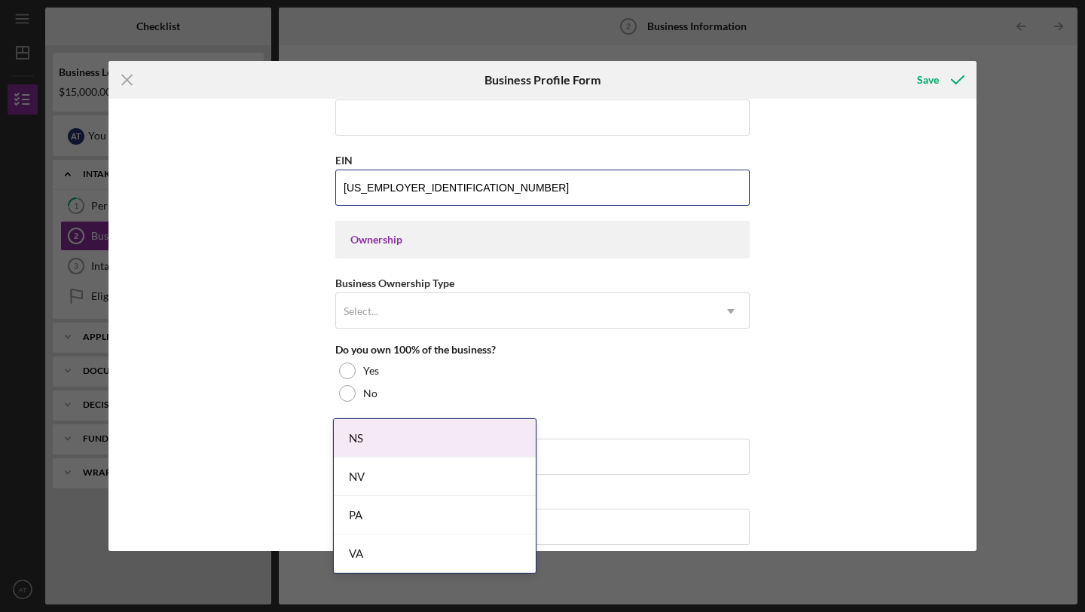
scroll to position [586, 0]
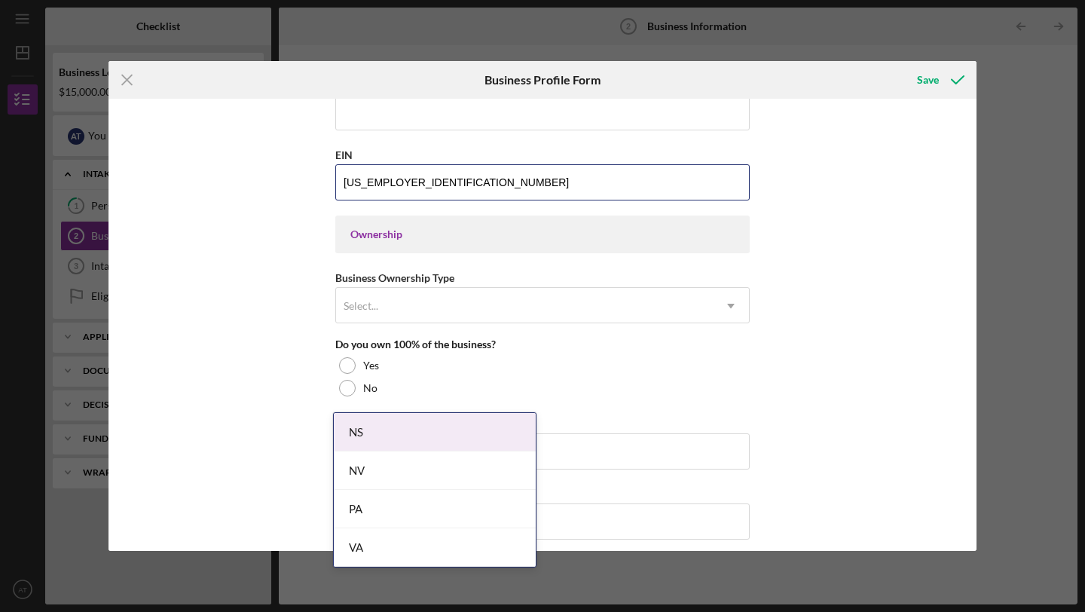
type input "[US_EMPLOYER_IDENTIFICATION_NUMBER]"
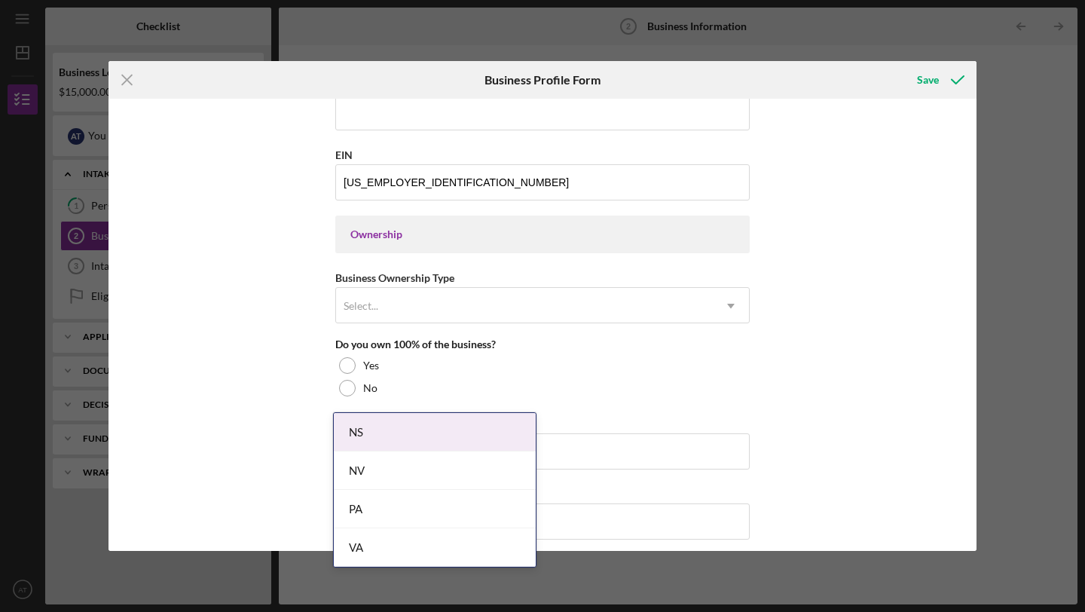
click at [422, 313] on div "Select..." at bounding box center [524, 305] width 377 height 35
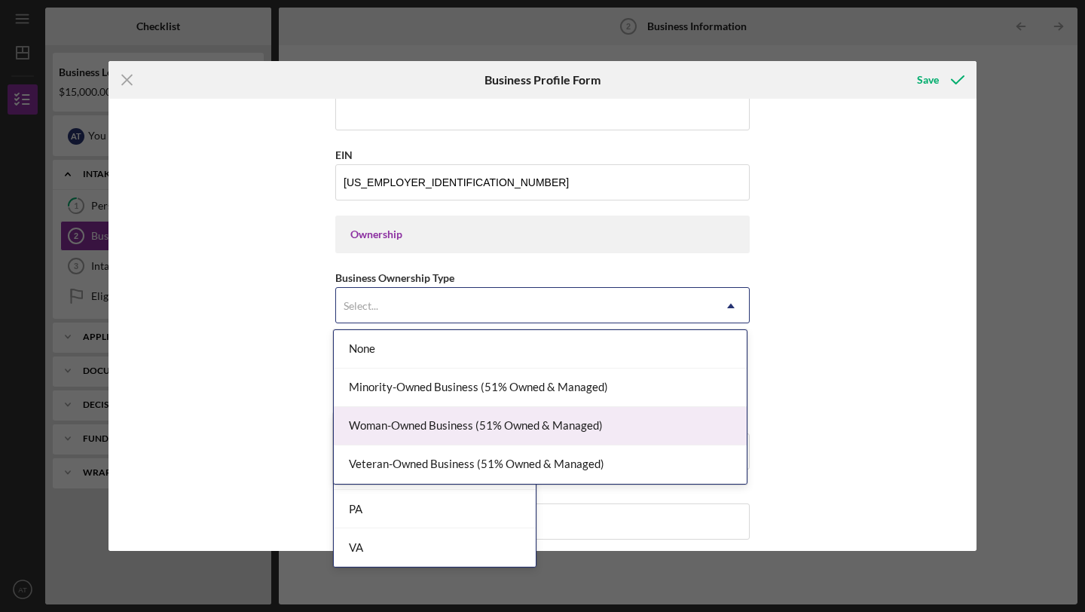
click at [414, 419] on div "Woman-Owned Business (51% Owned & Managed)" at bounding box center [540, 426] width 413 height 38
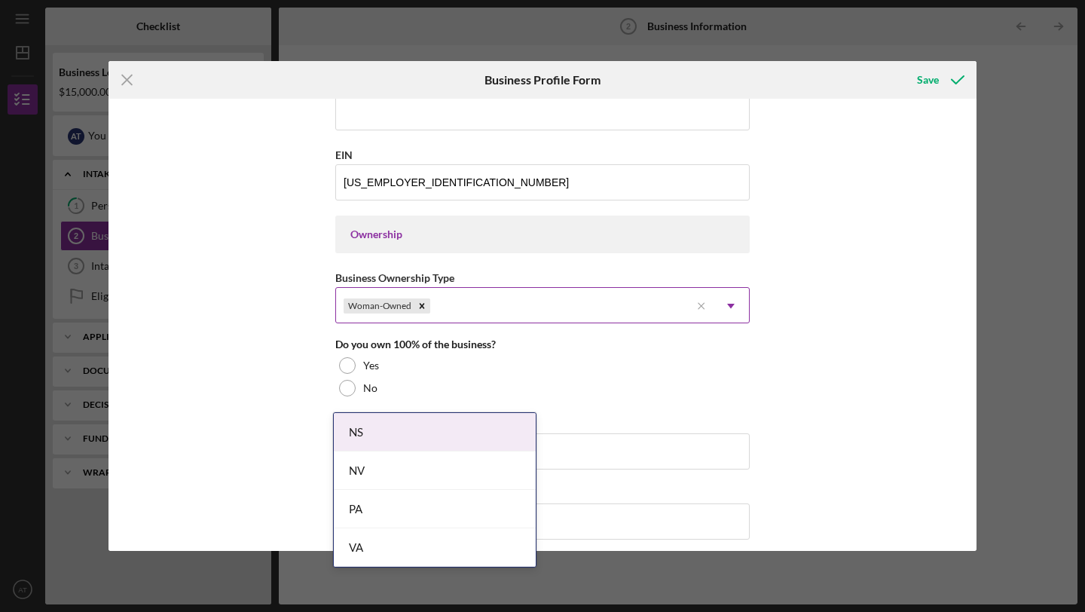
click at [580, 305] on div "Woman-Owned" at bounding box center [513, 305] width 354 height 35
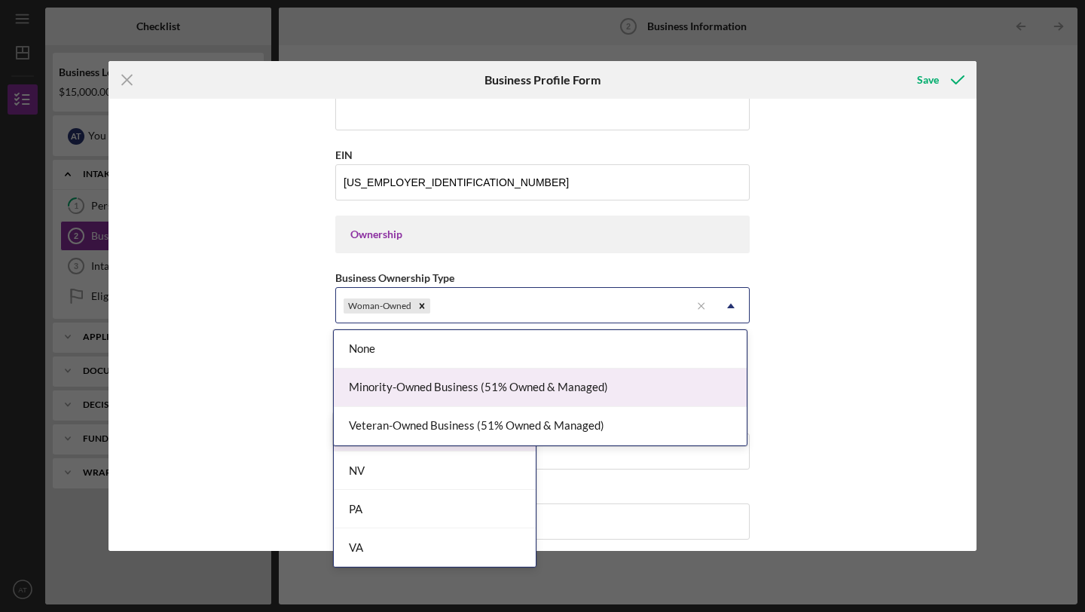
click at [533, 383] on div "Minority-Owned Business (51% Owned & Managed)" at bounding box center [540, 387] width 413 height 38
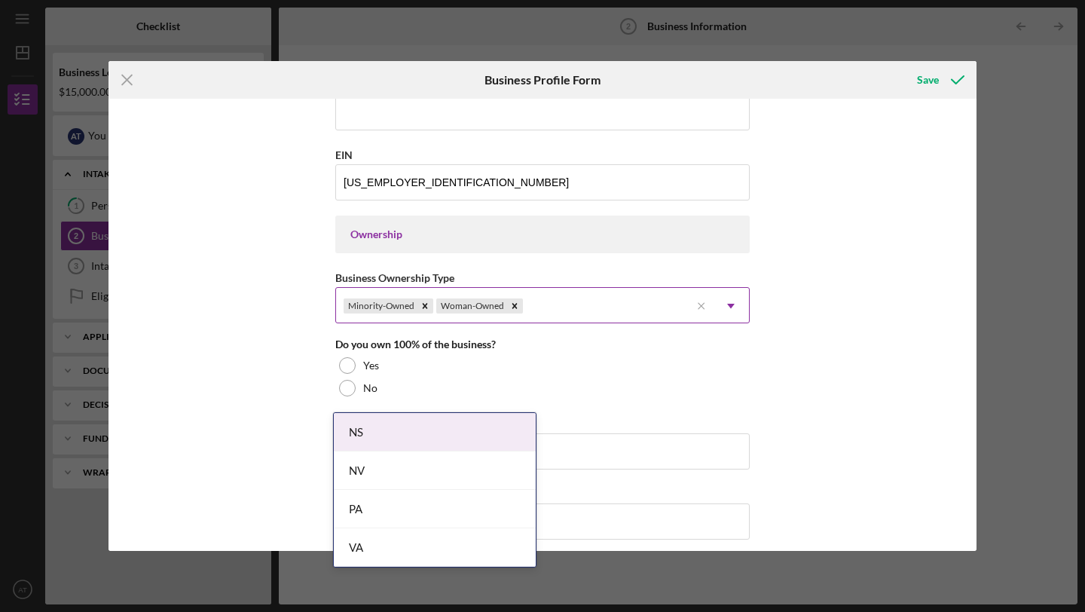
click at [600, 310] on div "Minority-Owned Woman-Owned" at bounding box center [513, 305] width 354 height 35
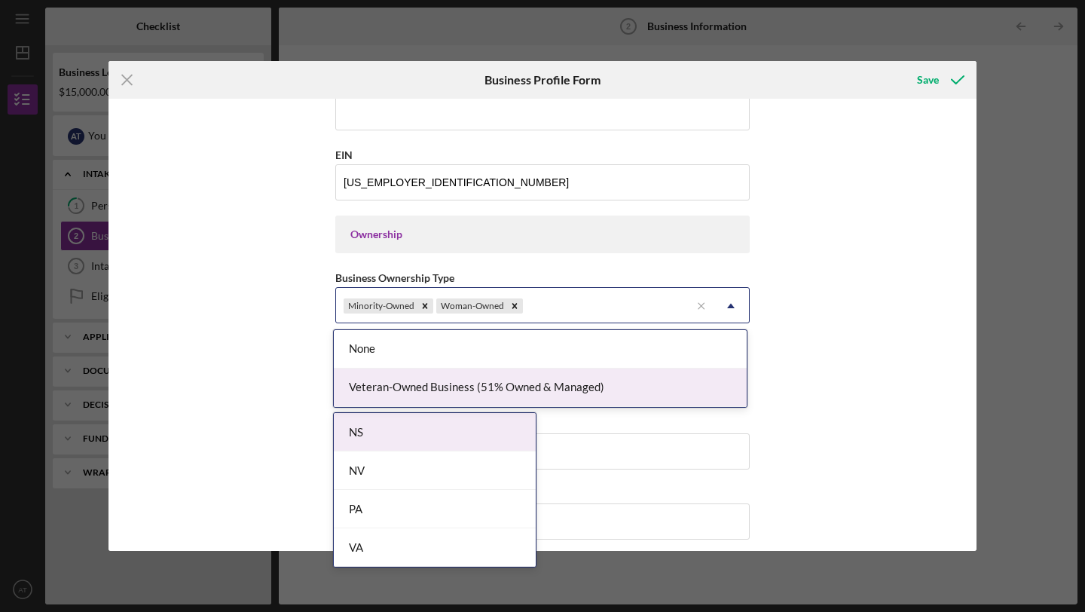
click at [238, 368] on div "Business Name Zeriah Coffee DBA Zeriah Coffee Business Start Date [DATE] Legal …" at bounding box center [542, 325] width 868 height 452
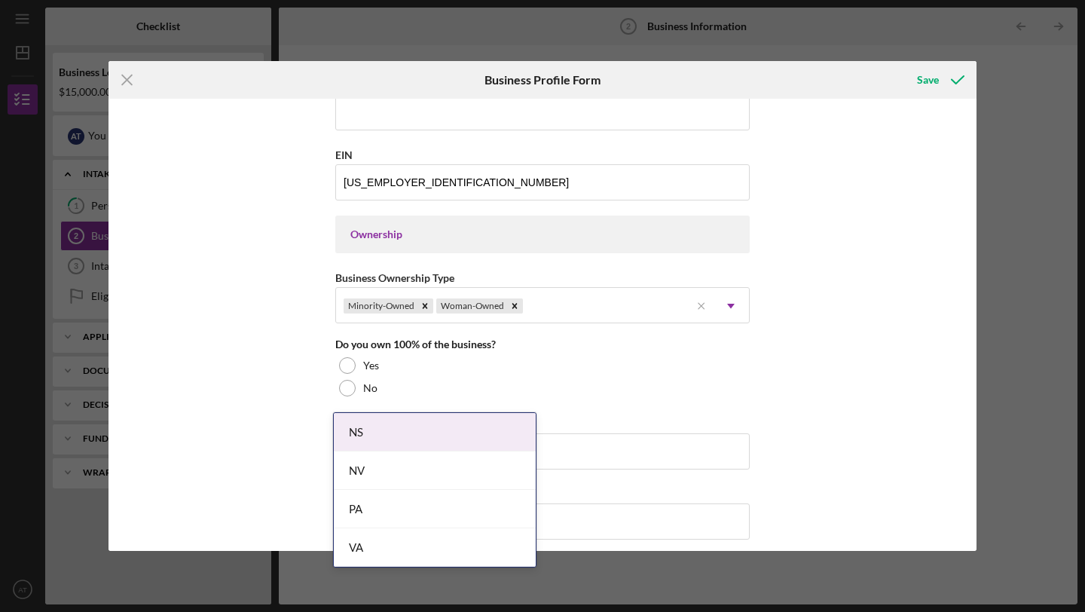
click at [240, 368] on div "Business Name Zeriah Coffee DBA Zeriah Coffee Business Start Date [DATE] Legal …" at bounding box center [542, 325] width 868 height 452
click at [347, 362] on div at bounding box center [347, 365] width 17 height 17
click at [279, 383] on div "Business Name Zeriah Coffee DBA Zeriah Coffee Business Start Date [DATE] Legal …" at bounding box center [542, 325] width 868 height 452
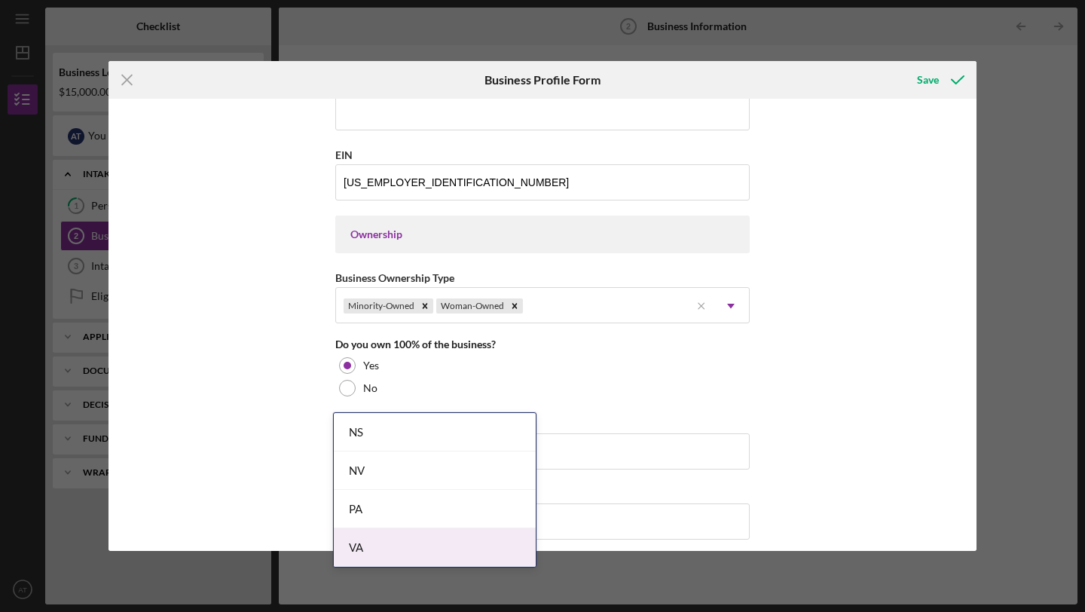
scroll to position [853, 0]
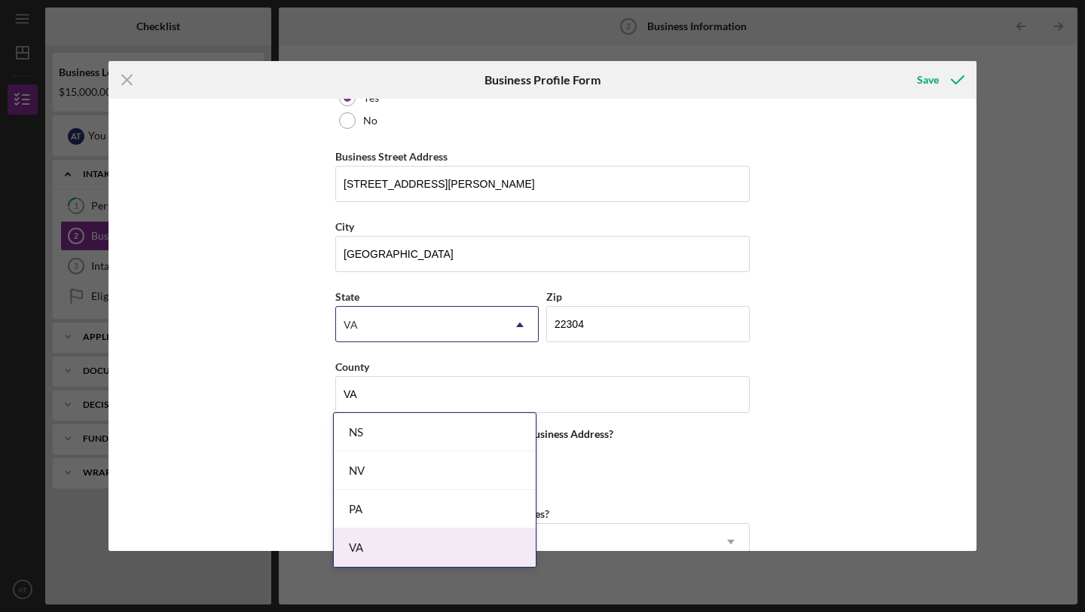
click at [374, 543] on body "Icon/Menu Business Information 2 Business Information Checklist Business Loan $…" at bounding box center [542, 306] width 1085 height 612
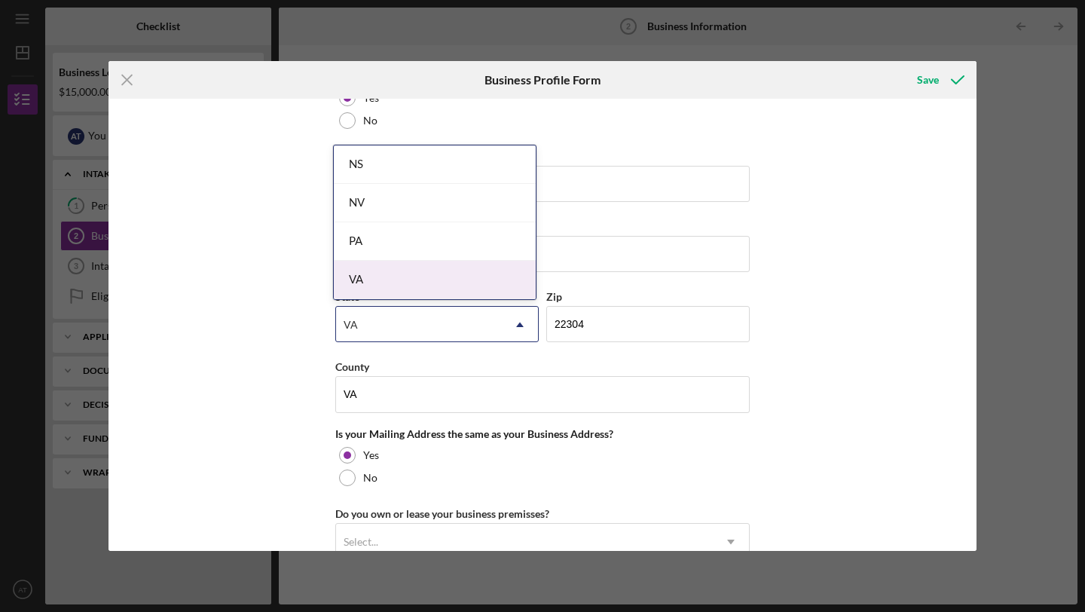
click at [387, 291] on div "VA" at bounding box center [435, 280] width 202 height 38
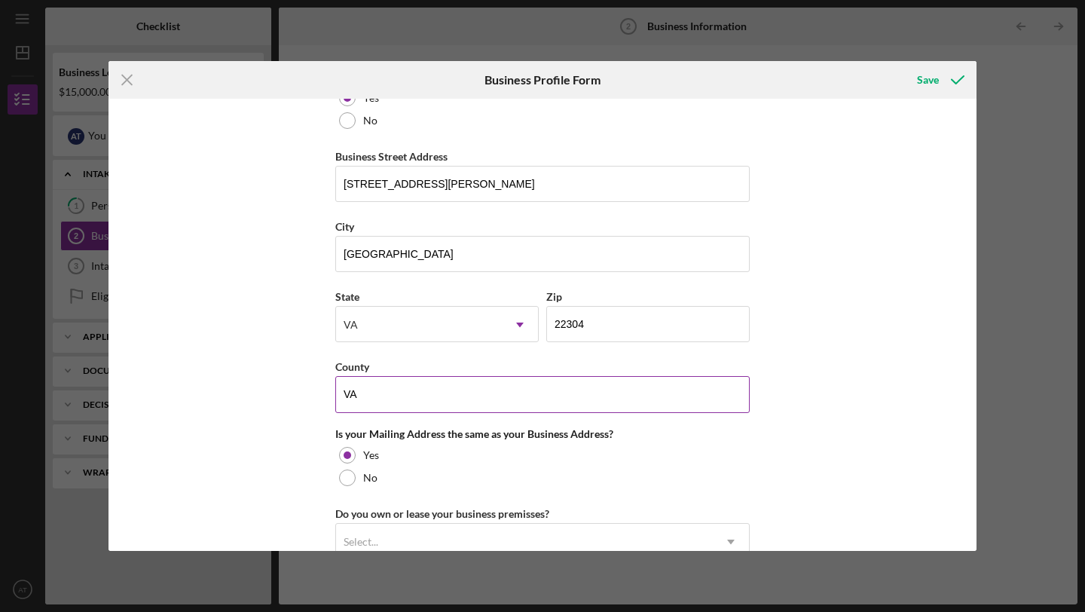
click at [365, 392] on input "VA" at bounding box center [542, 394] width 414 height 36
type input "[GEOGRAPHIC_DATA]"
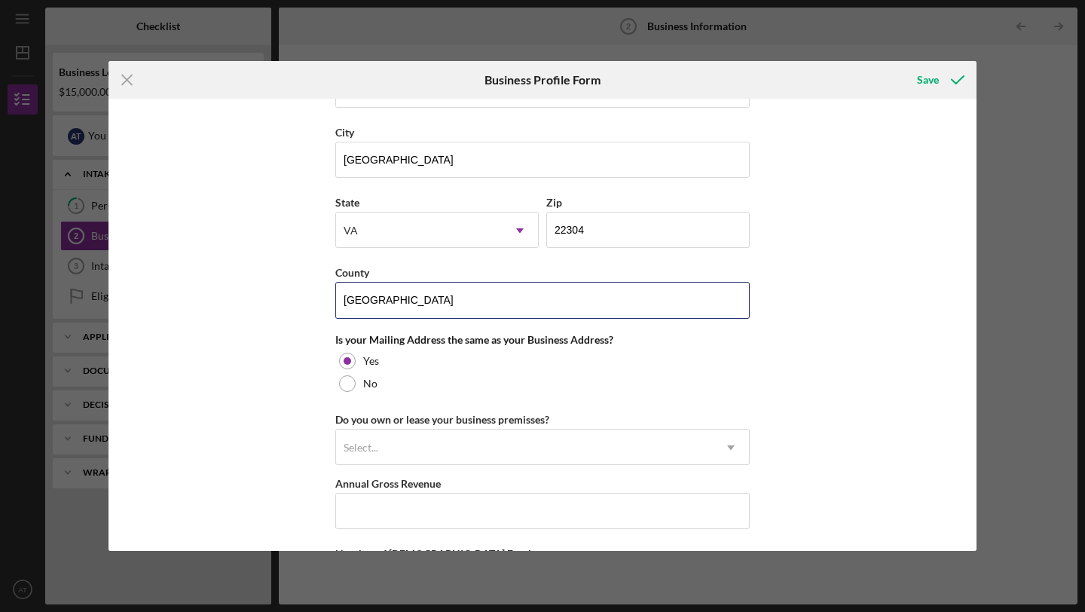
scroll to position [1018, 0]
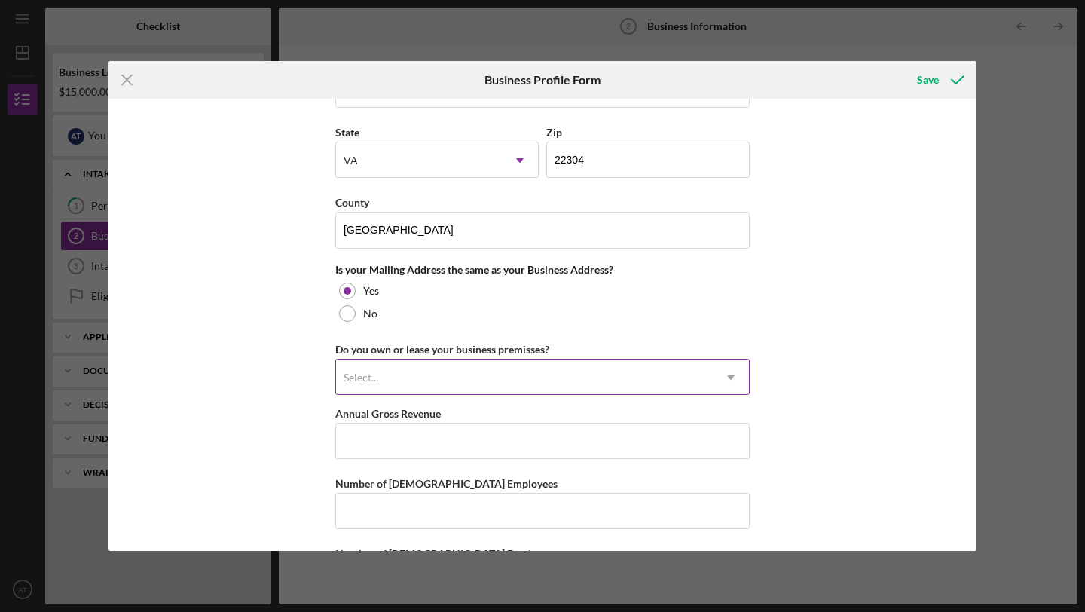
click at [363, 377] on div "Select..." at bounding box center [360, 377] width 35 height 12
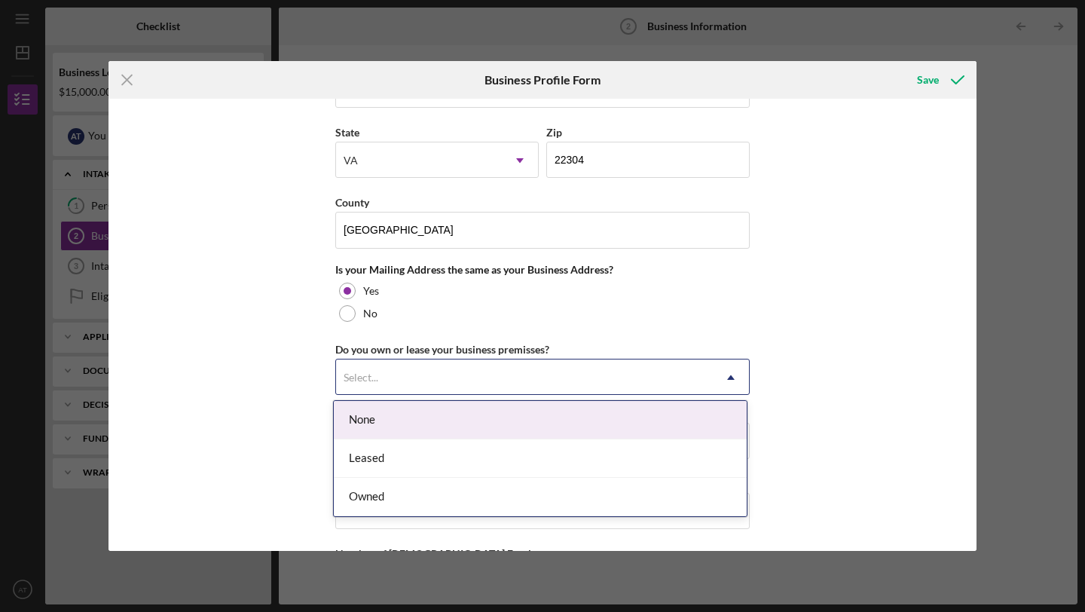
click at [367, 429] on div "None" at bounding box center [540, 420] width 413 height 38
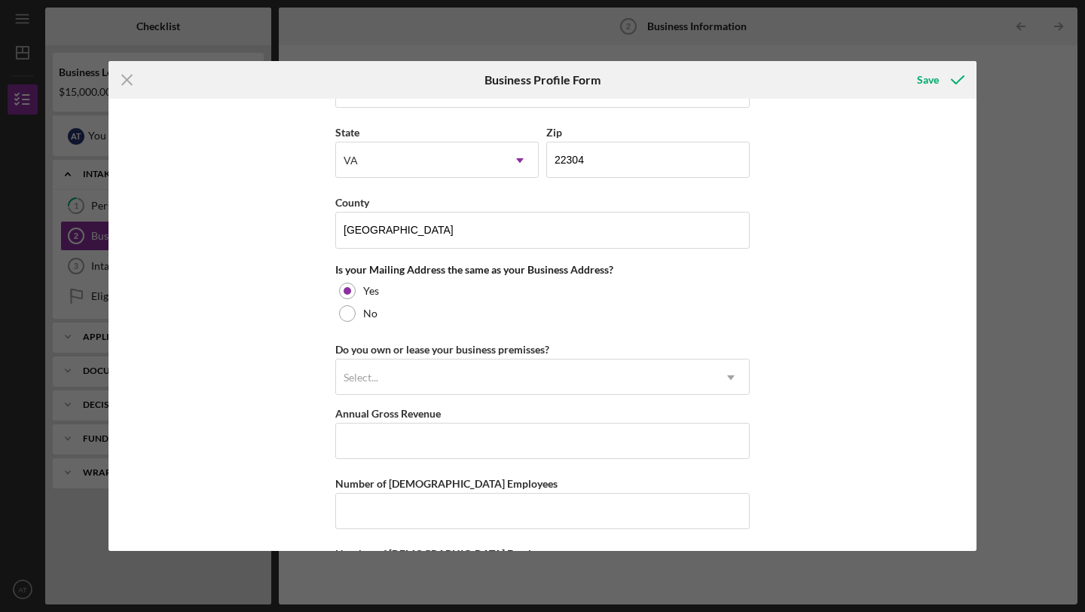
click at [288, 429] on div "Business Name Zeriah Coffee DBA Zeriah Coffee Business Start Date [DATE] Legal …" at bounding box center [542, 325] width 868 height 452
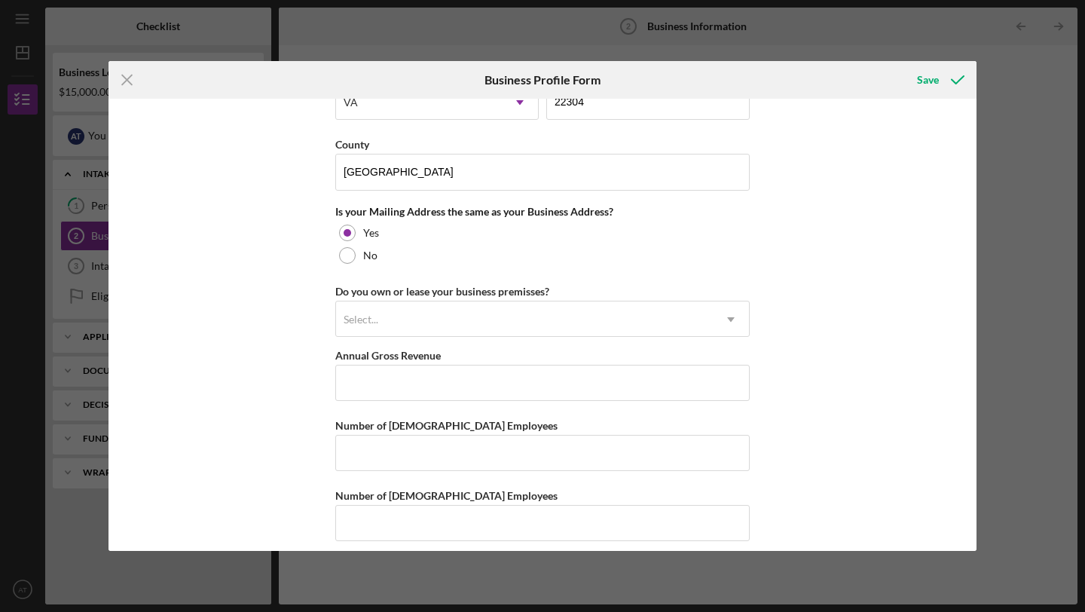
scroll to position [1085, 0]
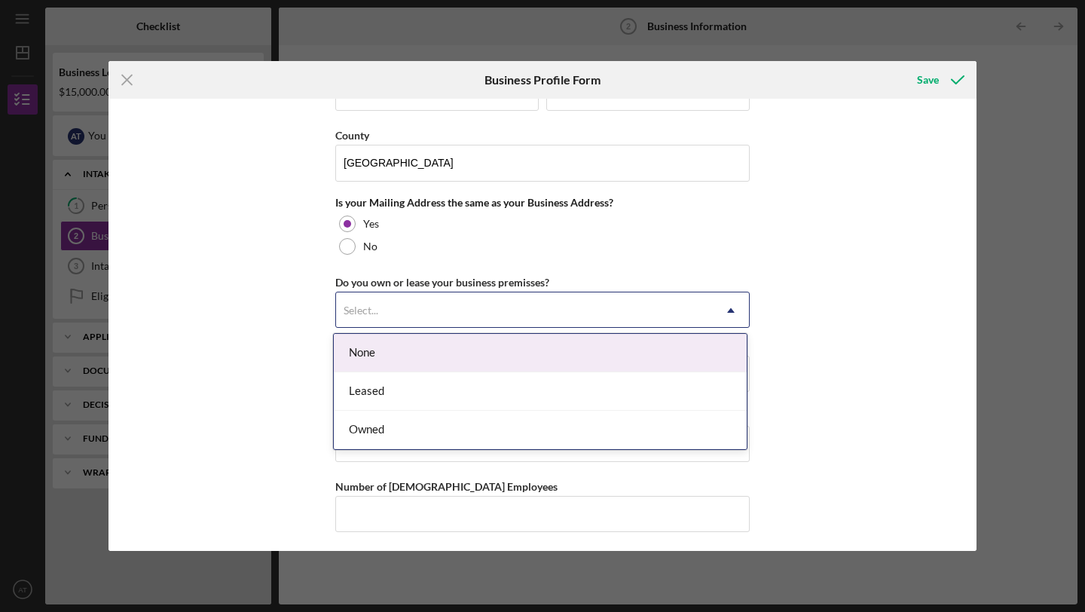
click at [382, 315] on div "Select..." at bounding box center [524, 310] width 377 height 35
click at [370, 360] on div "None" at bounding box center [540, 353] width 413 height 38
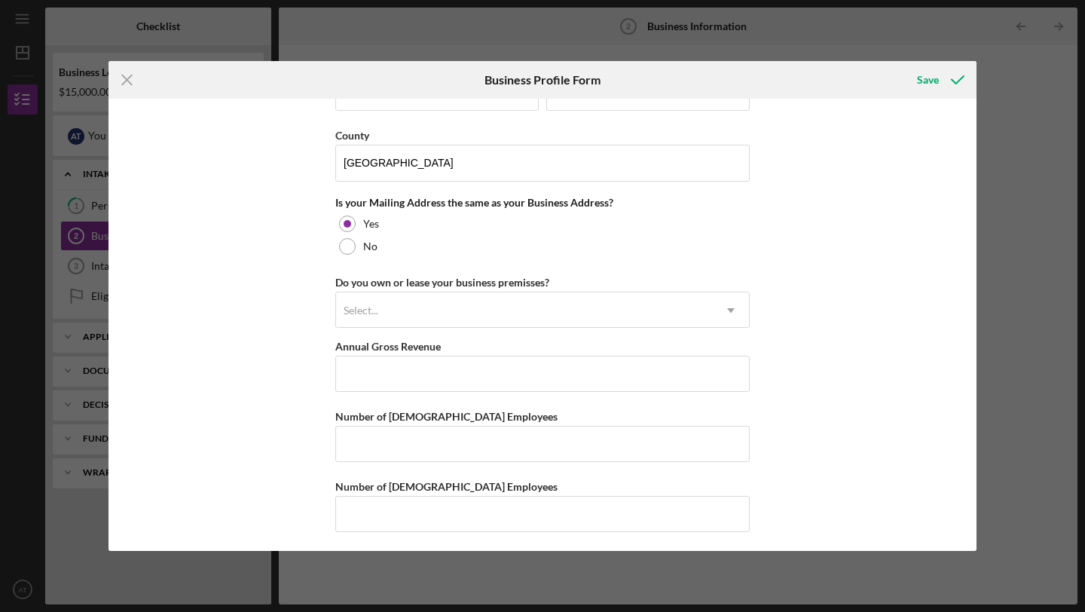
click at [279, 374] on div "Business Name Zeriah Coffee DBA Zeriah Coffee Business Start Date [DATE] Legal …" at bounding box center [542, 325] width 868 height 452
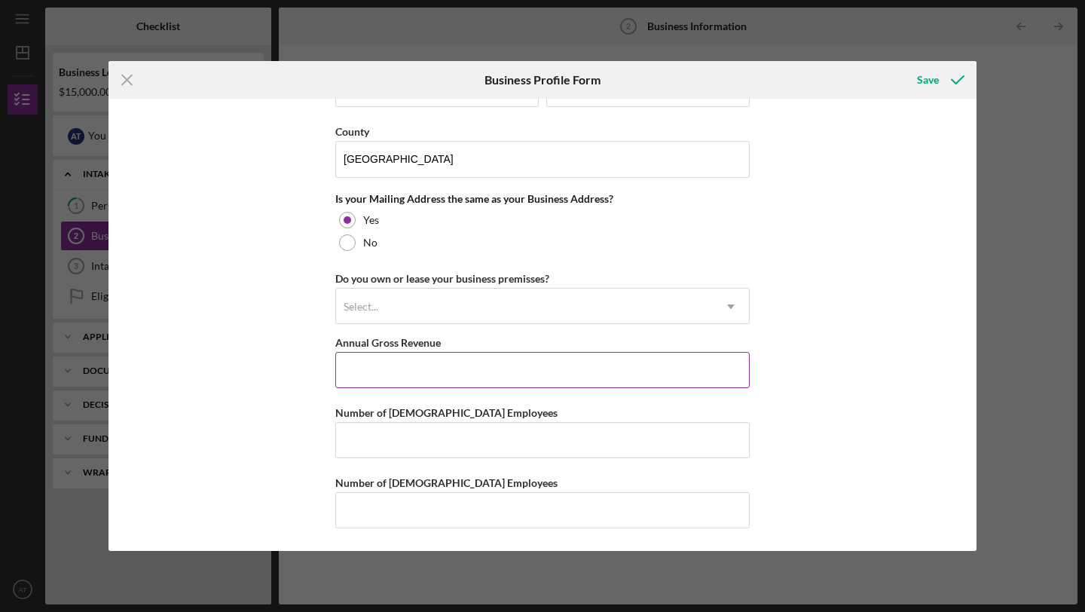
click at [362, 376] on input "Annual Gross Revenue" at bounding box center [542, 370] width 414 height 36
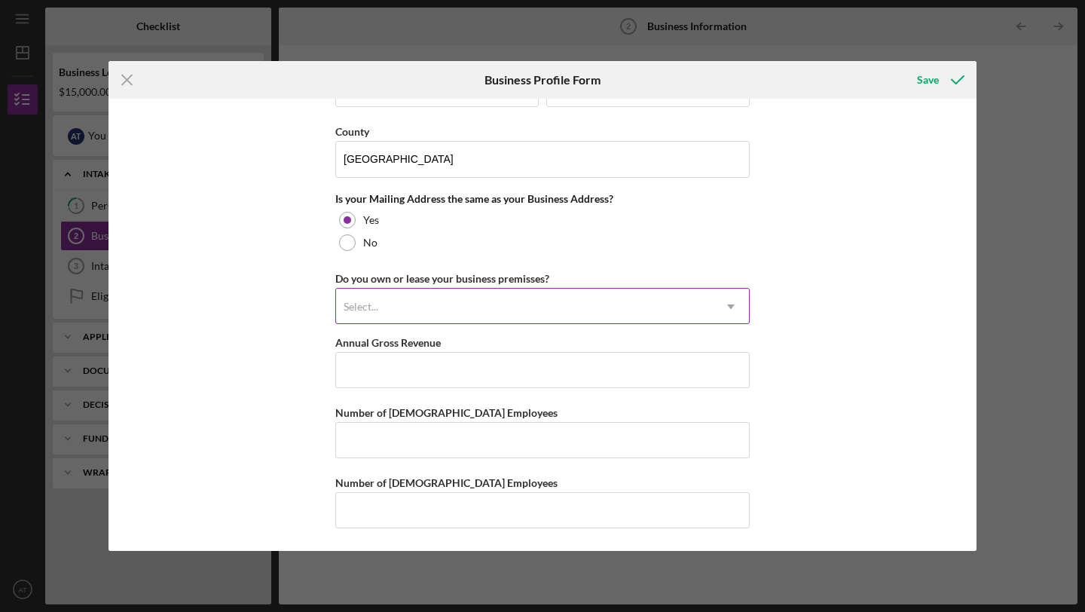
click at [379, 310] on div "Select..." at bounding box center [524, 306] width 377 height 35
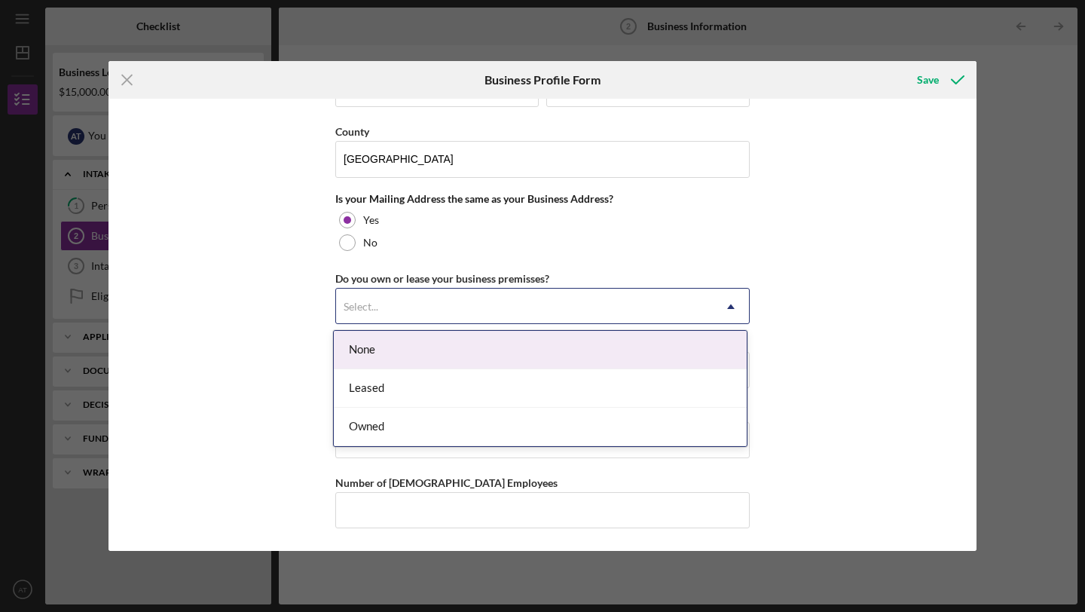
click at [382, 351] on div "None" at bounding box center [540, 350] width 413 height 38
click at [403, 294] on div "Select..." at bounding box center [524, 306] width 377 height 35
click at [400, 305] on div "Select..." at bounding box center [524, 306] width 377 height 35
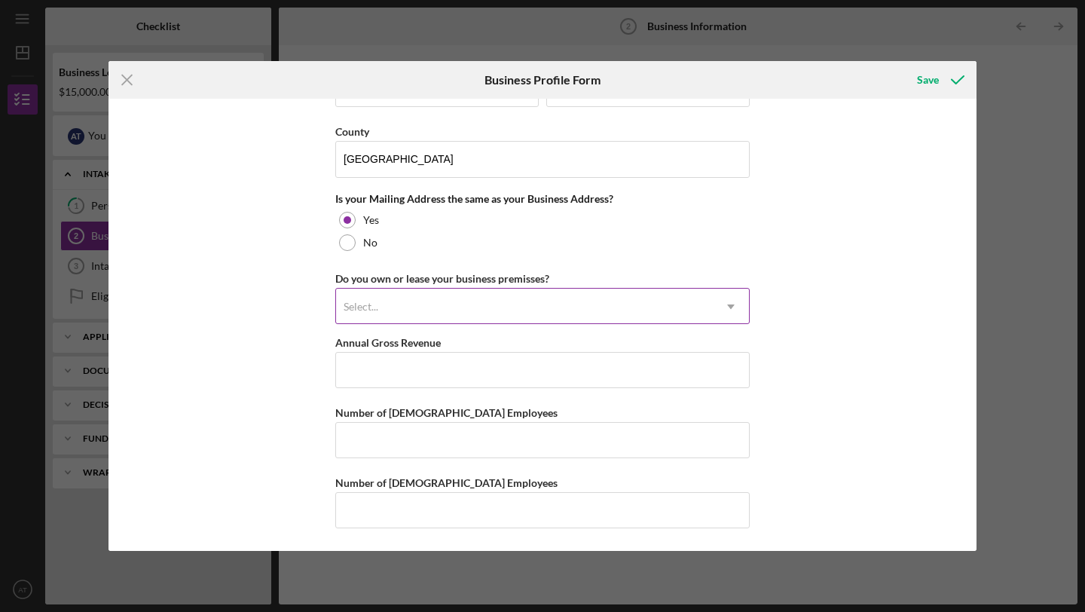
click at [404, 301] on div "Select..." at bounding box center [524, 306] width 377 height 35
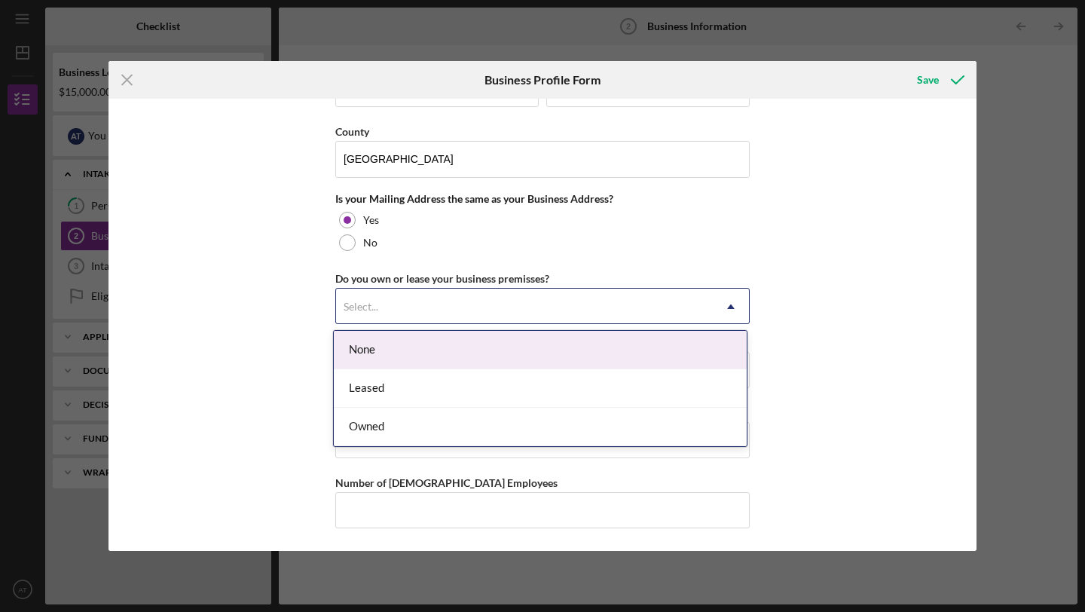
click at [395, 350] on div "None" at bounding box center [540, 350] width 413 height 38
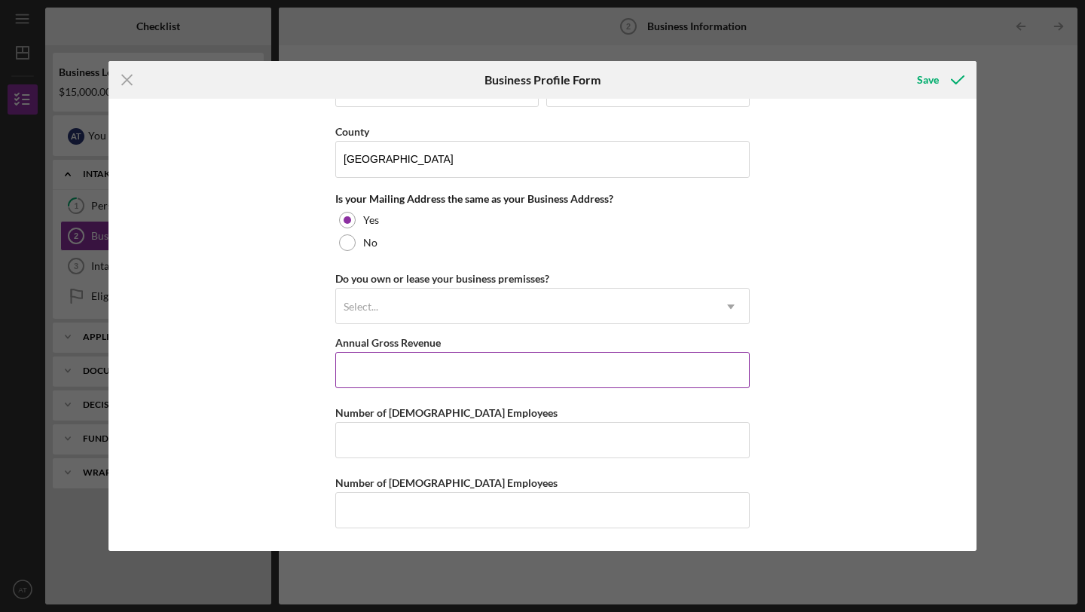
click at [389, 379] on input "Annual Gross Revenue" at bounding box center [542, 370] width 414 height 36
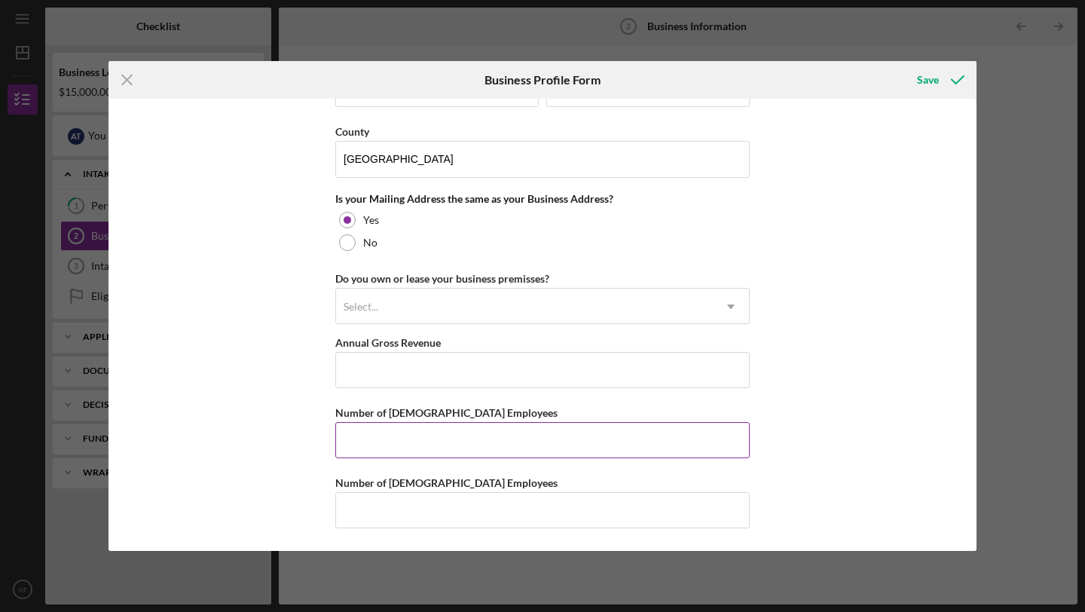
click at [375, 435] on input "Number of [DEMOGRAPHIC_DATA] Employees" at bounding box center [542, 440] width 414 height 36
type input "0"
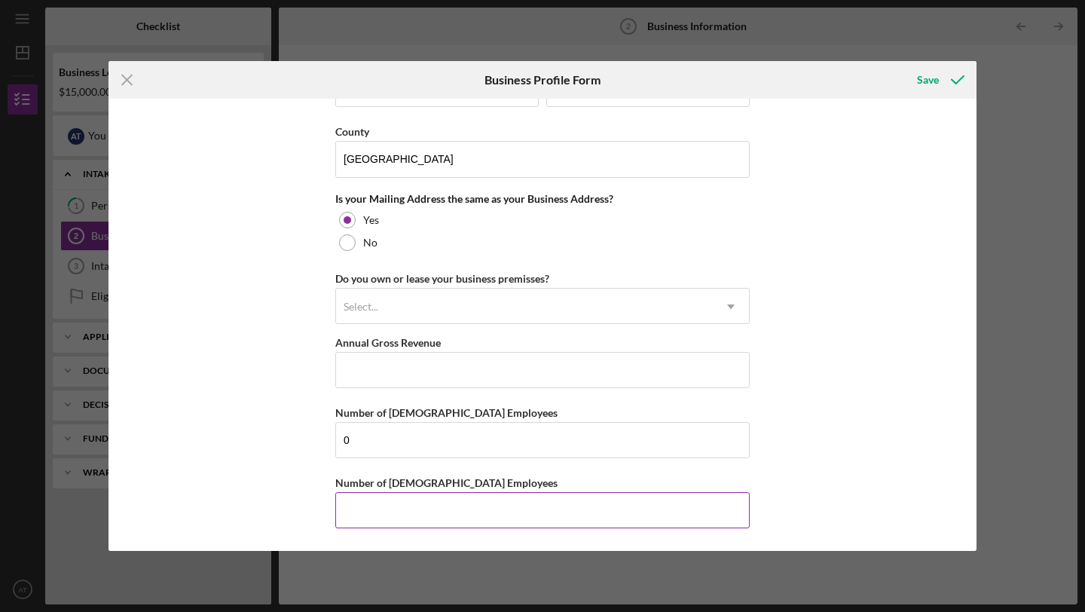
click at [375, 502] on input "Number of [DEMOGRAPHIC_DATA] Employees" at bounding box center [542, 510] width 414 height 36
type input "0"
click at [420, 370] on input "Annual Gross Revenue" at bounding box center [542, 370] width 414 height 36
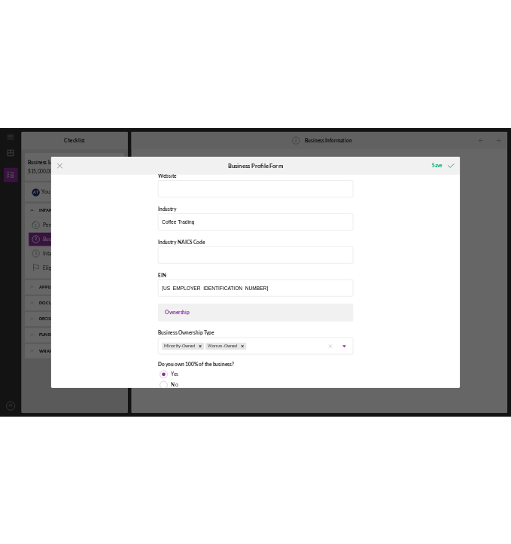
scroll to position [426, 0]
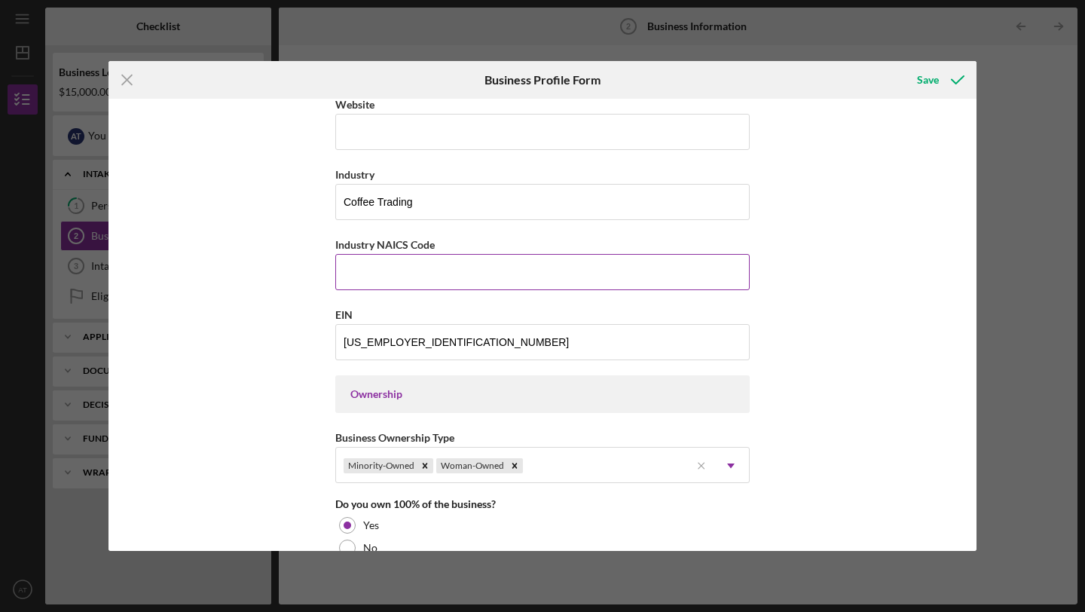
type input "$0"
click at [604, 282] on input "Industry NAICS Code" at bounding box center [542, 272] width 414 height 36
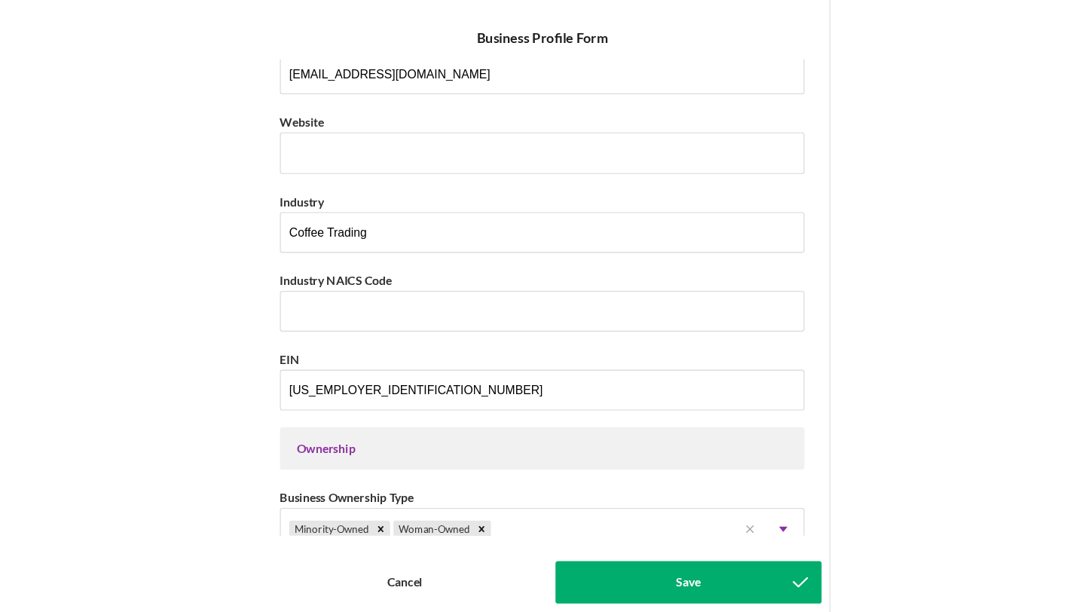
scroll to position [369, 0]
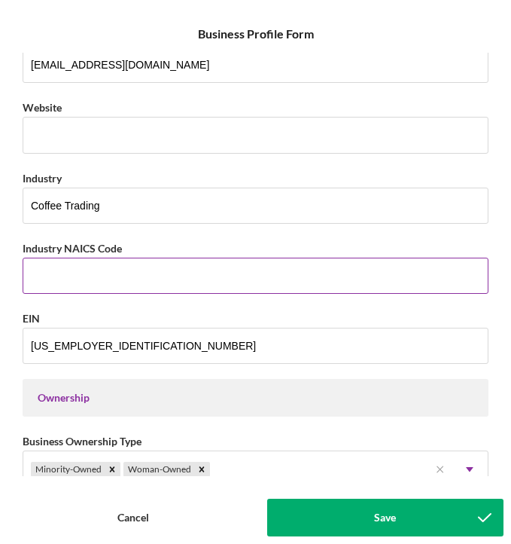
click at [130, 245] on div "Industry NAICS Code" at bounding box center [256, 248] width 466 height 19
copy label
